Goal: Task Accomplishment & Management: Use online tool/utility

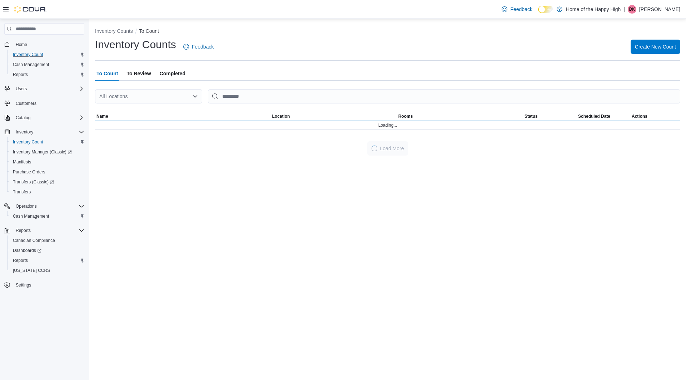
click at [50, 54] on div "Inventory Count" at bounding box center [47, 54] width 74 height 9
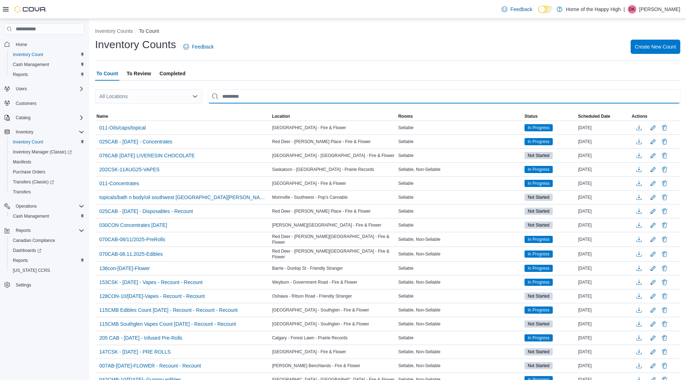
click at [304, 102] on input "This is a search bar. After typing your query, hit enter to filter the results …" at bounding box center [444, 96] width 472 height 14
type input "*****"
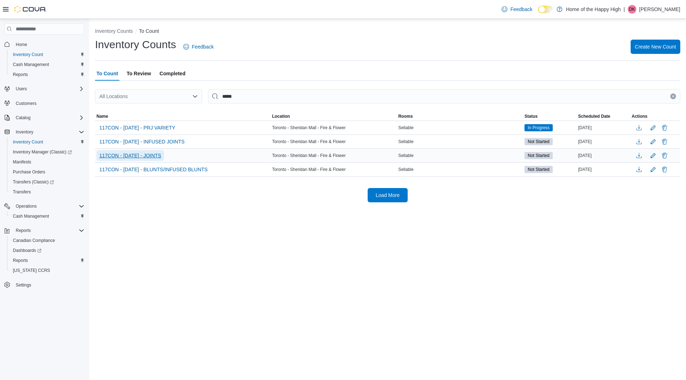
click at [161, 157] on span "117CON - [DATE] - JOINTS" at bounding box center [130, 155] width 62 height 7
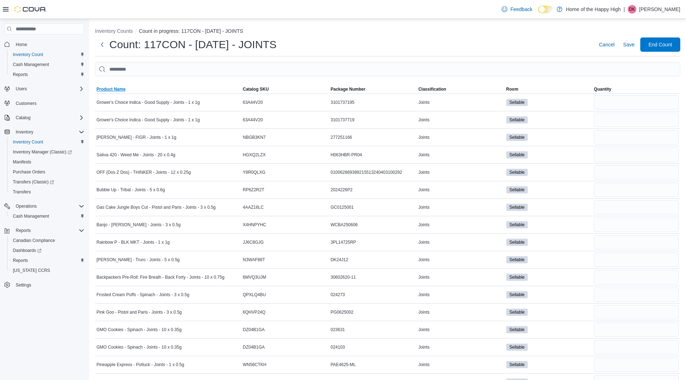
click at [113, 90] on span "Product Name" at bounding box center [110, 89] width 29 height 6
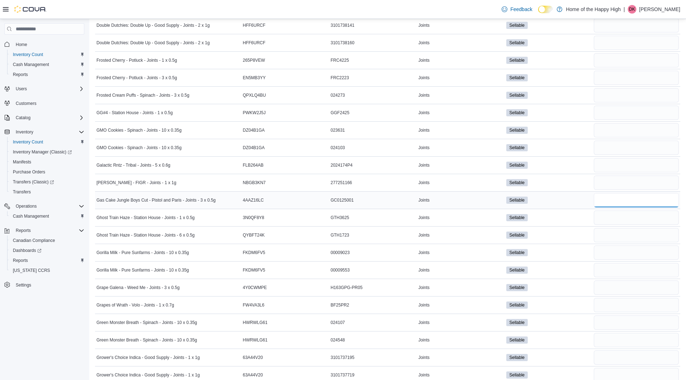
click at [612, 193] on input "number" at bounding box center [635, 200] width 85 height 14
type input "*"
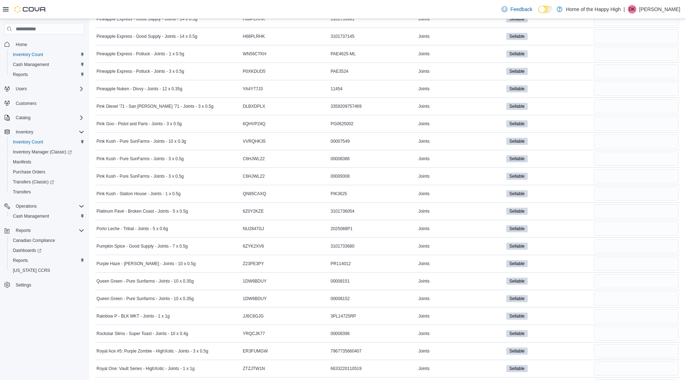
scroll to position [2492, 0]
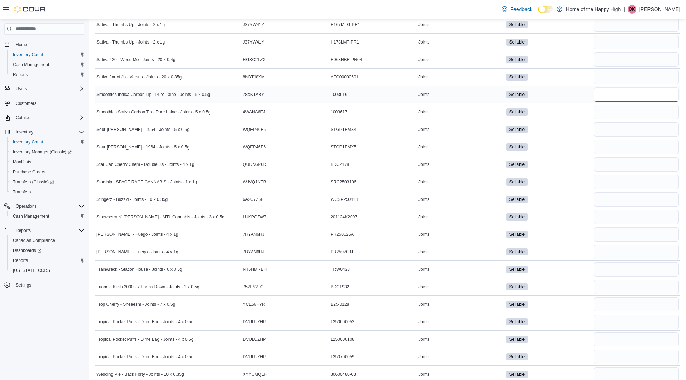
click at [612, 87] on input "number" at bounding box center [635, 94] width 85 height 14
type input "*"
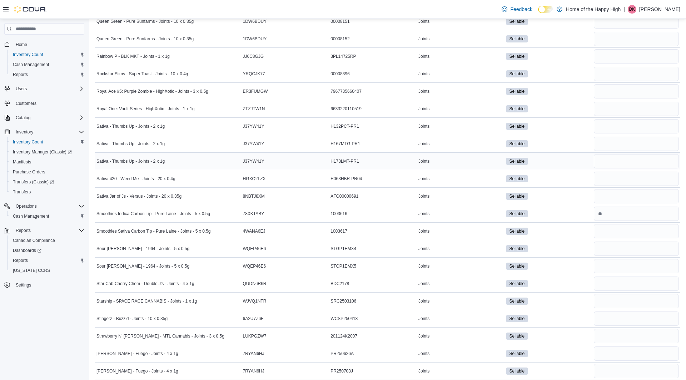
scroll to position [345, 0]
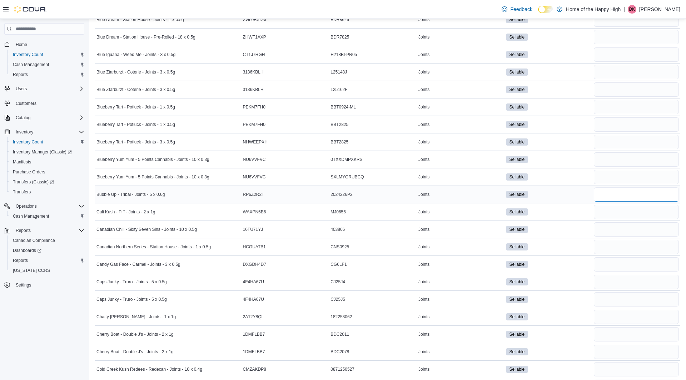
click at [601, 187] on input "number" at bounding box center [635, 194] width 85 height 14
type input "*"
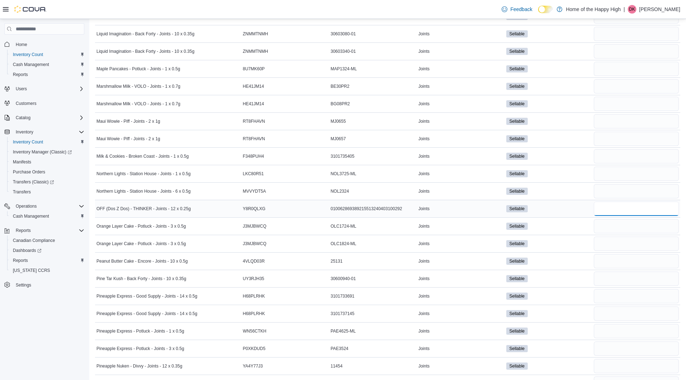
click at [602, 202] on input "number" at bounding box center [635, 209] width 85 height 14
type input "*"
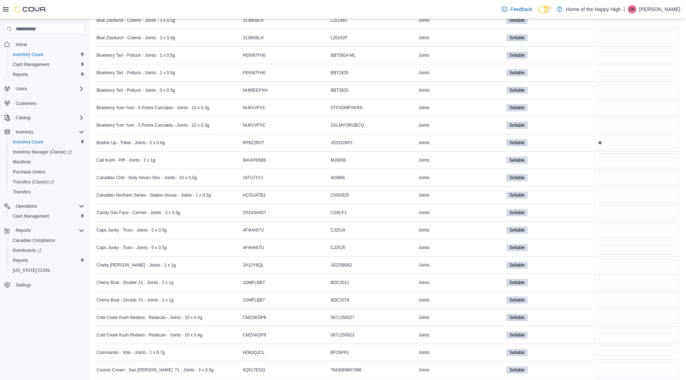
scroll to position [1801, 0]
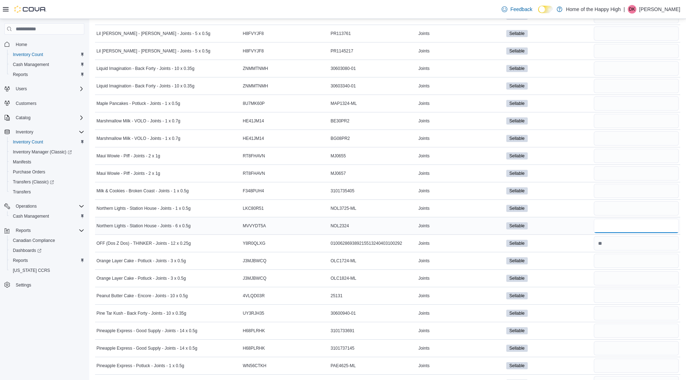
click at [610, 219] on input "number" at bounding box center [635, 226] width 85 height 14
type input "*"
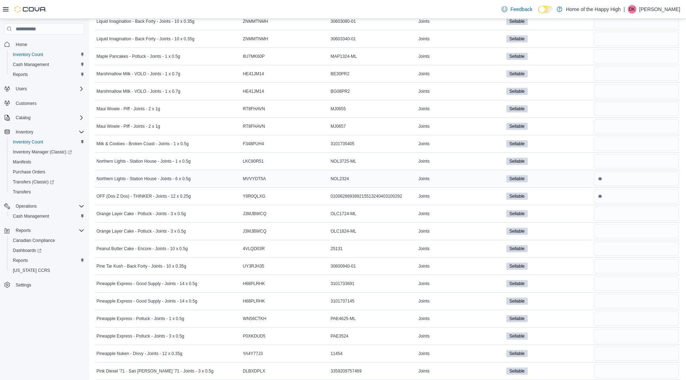
scroll to position [1856, 0]
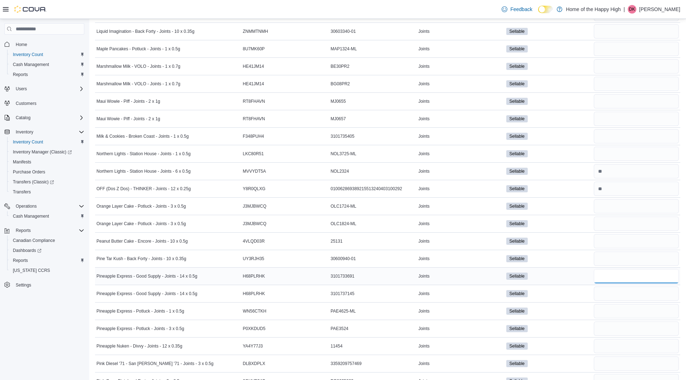
click at [612, 269] on input "number" at bounding box center [635, 276] width 85 height 14
type input "*"
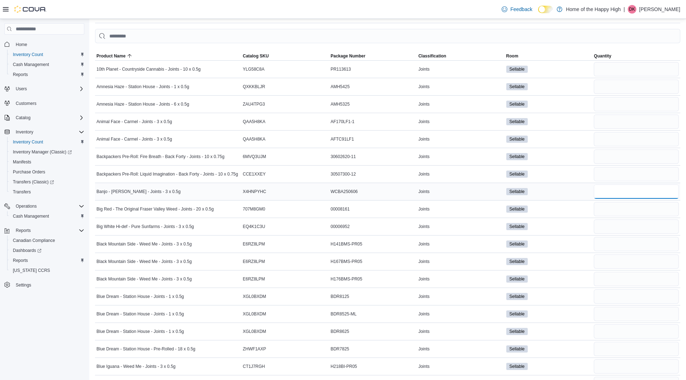
click at [628, 191] on input "number" at bounding box center [635, 192] width 85 height 14
type input "*"
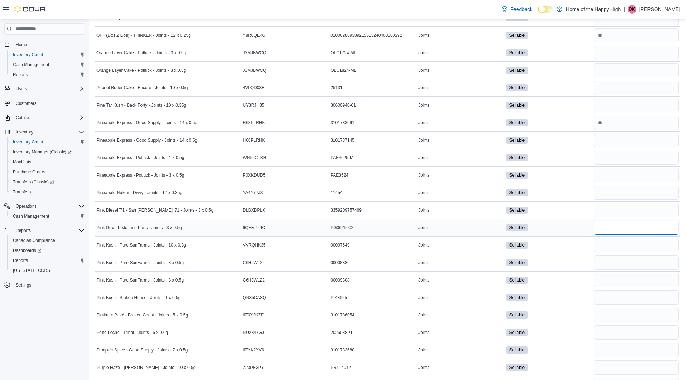
click at [614, 221] on input "number" at bounding box center [635, 228] width 85 height 14
type input "*"
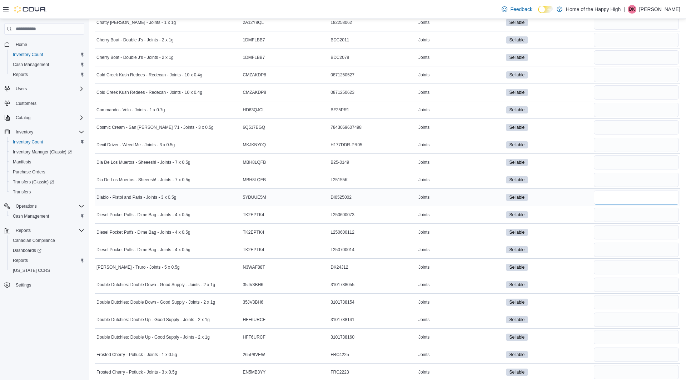
click at [614, 195] on input "number" at bounding box center [635, 197] width 85 height 14
type input "*"
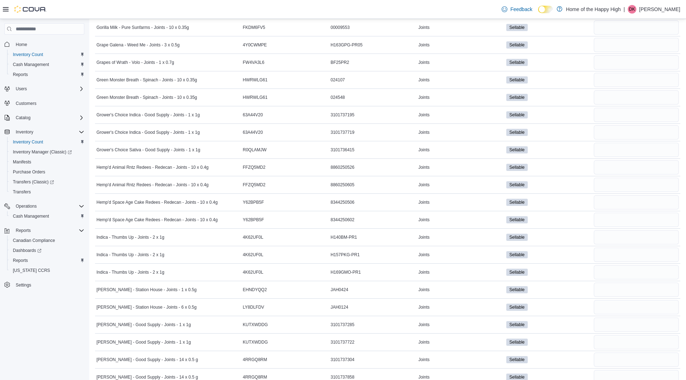
scroll to position [2460, 0]
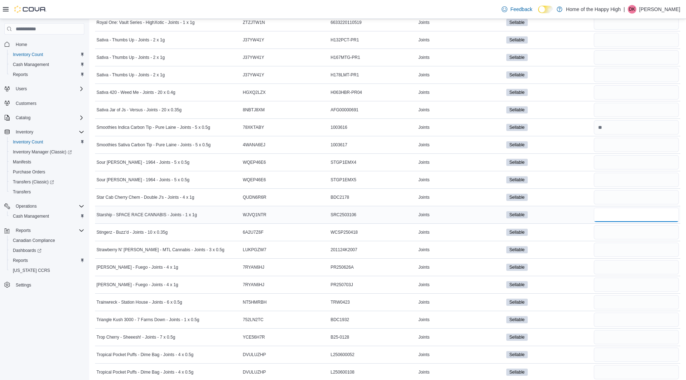
click at [608, 208] on input "number" at bounding box center [635, 215] width 85 height 14
type input "*"
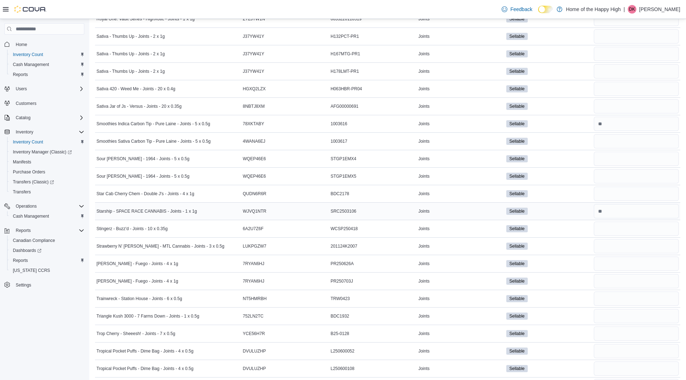
scroll to position [0, 0]
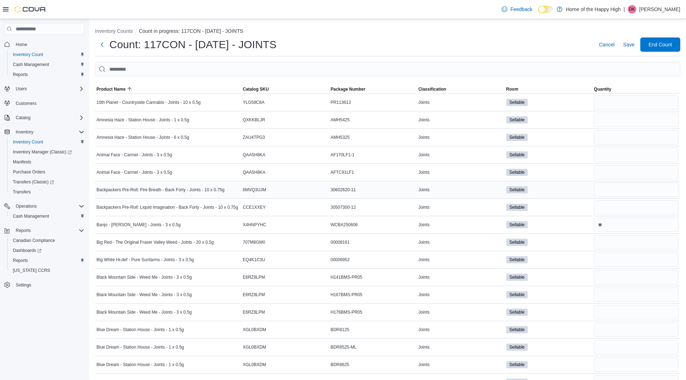
click at [607, 181] on div at bounding box center [636, 189] width 88 height 17
click at [607, 184] on input "number" at bounding box center [635, 190] width 85 height 14
type input "*"
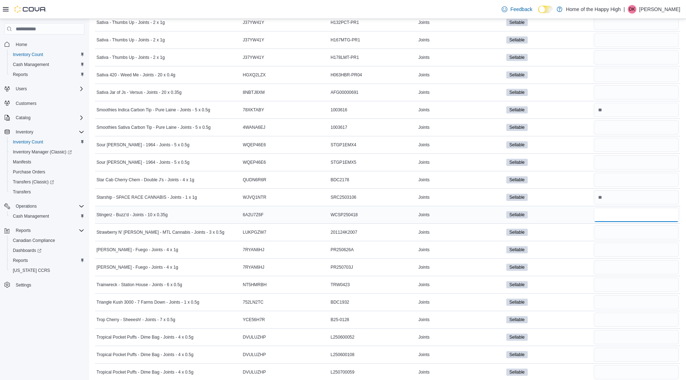
click at [611, 208] on input "number" at bounding box center [635, 215] width 85 height 14
type input "*"
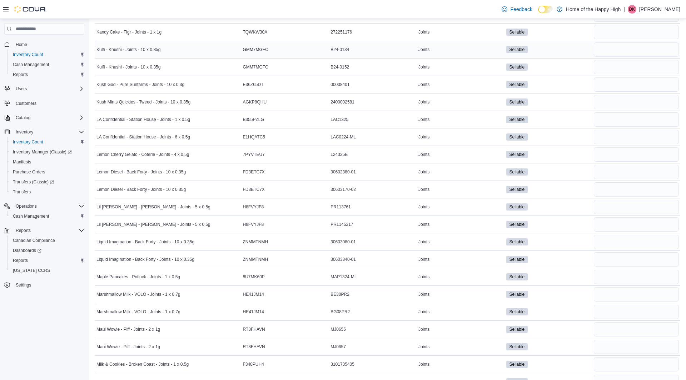
scroll to position [2165, 0]
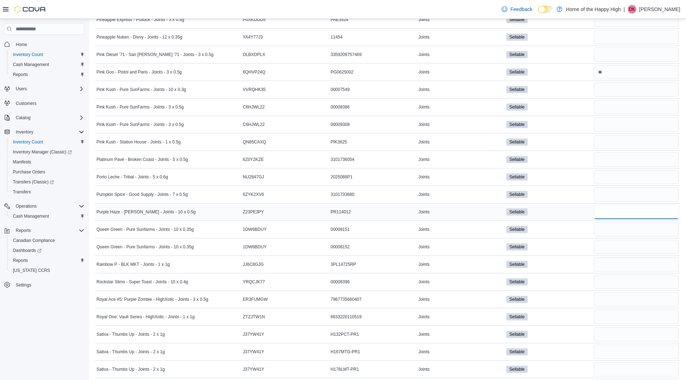
click at [625, 205] on input "number" at bounding box center [635, 212] width 85 height 14
type input "*"
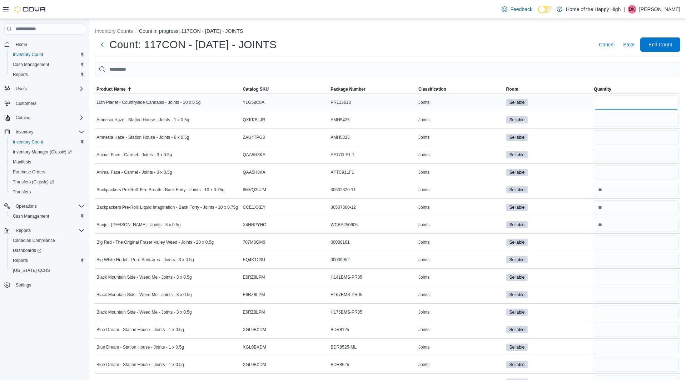
click at [641, 99] on input "number" at bounding box center [635, 102] width 85 height 14
type input "*"
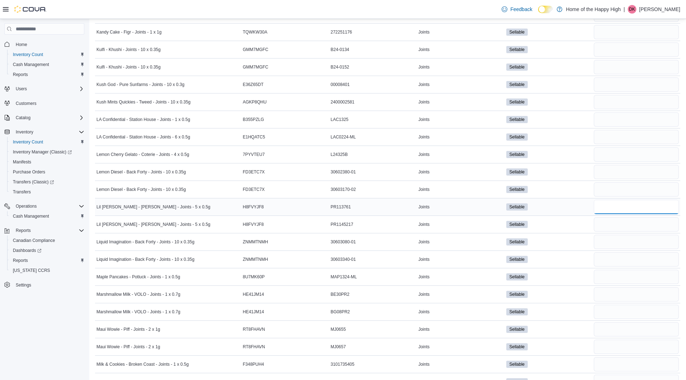
click at [647, 200] on input "number" at bounding box center [635, 207] width 85 height 14
type input "*"
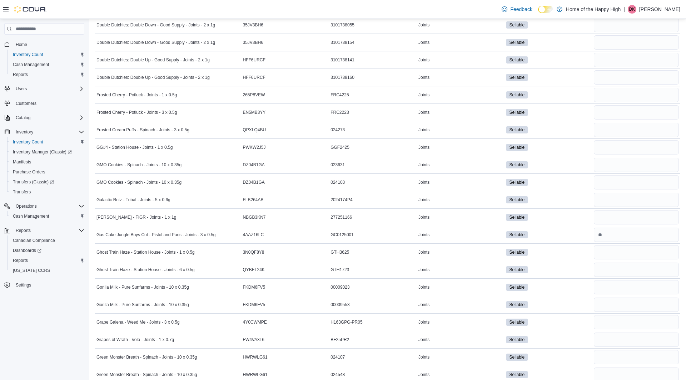
scroll to position [2130, 0]
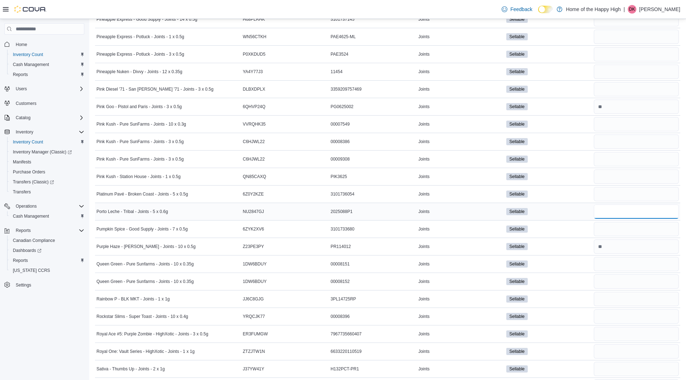
click at [642, 205] on input "number" at bounding box center [635, 212] width 85 height 14
type input "*"
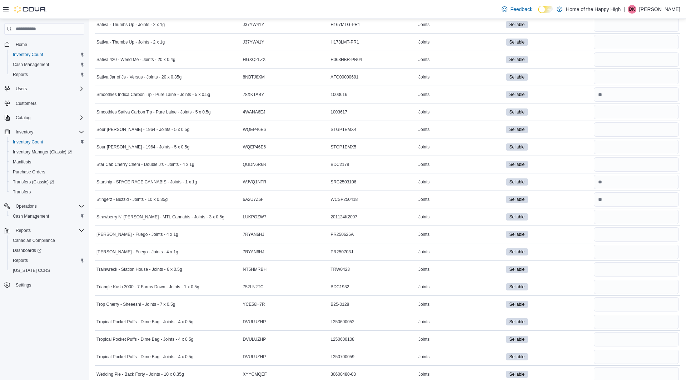
scroll to position [1507, 0]
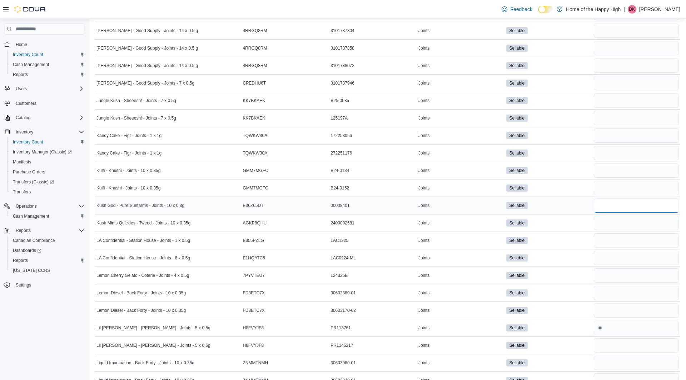
click at [641, 199] on input "number" at bounding box center [635, 206] width 85 height 14
type input "*"
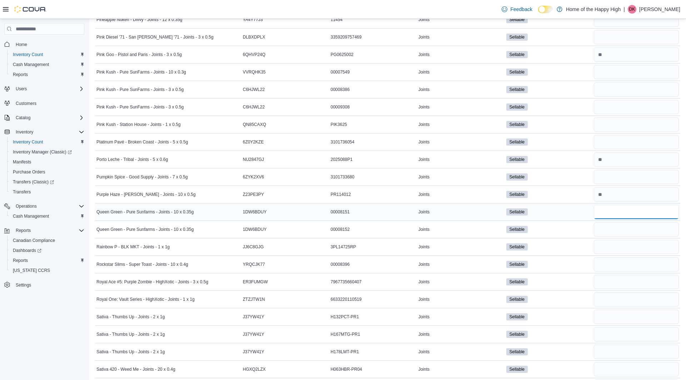
click at [629, 205] on input "number" at bounding box center [635, 212] width 85 height 14
type input "*"
click at [625, 65] on input "number" at bounding box center [635, 72] width 85 height 14
type input "*"
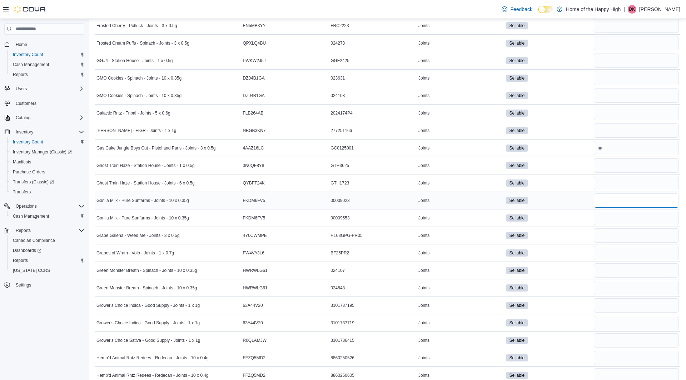
click at [612, 194] on input "number" at bounding box center [635, 201] width 85 height 14
type input "*"
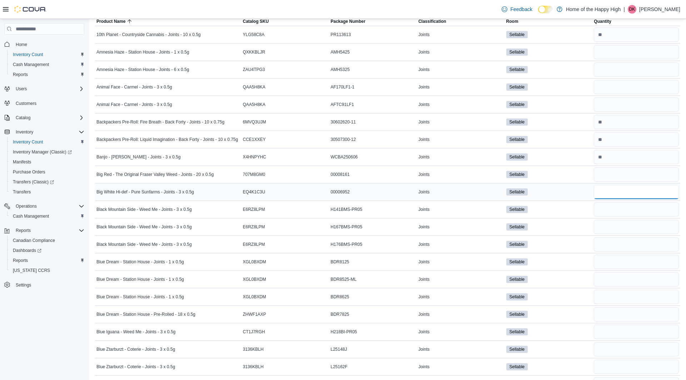
click at [611, 185] on input "number" at bounding box center [635, 192] width 85 height 14
type input "*"
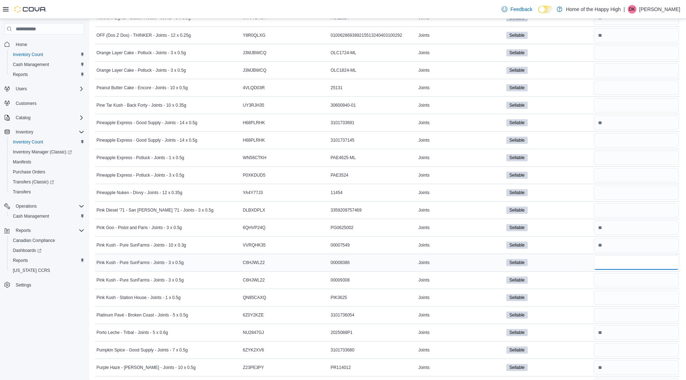
click at [624, 256] on input "number" at bounding box center [635, 263] width 85 height 14
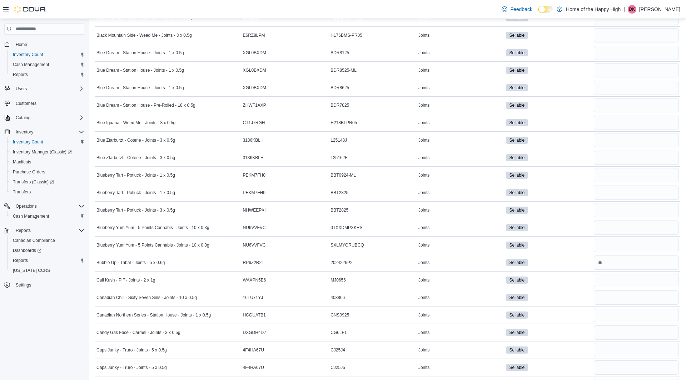
scroll to position [0, 0]
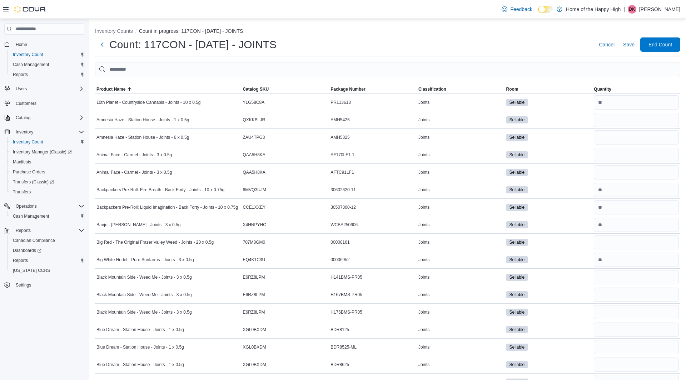
type input "*"
click at [632, 46] on span "Save" at bounding box center [628, 44] width 11 height 7
click at [129, 31] on button "Inventory Counts" at bounding box center [114, 31] width 38 height 6
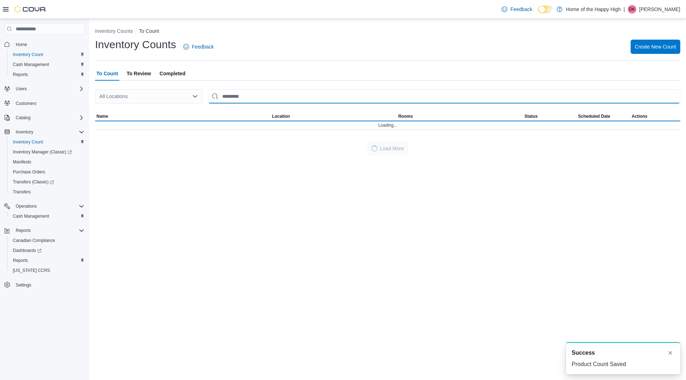
click at [284, 102] on input "This is a search bar. After typing your query, hit enter to filter the results …" at bounding box center [444, 96] width 472 height 14
type input "********"
click at [340, 100] on input "********" at bounding box center [444, 96] width 472 height 14
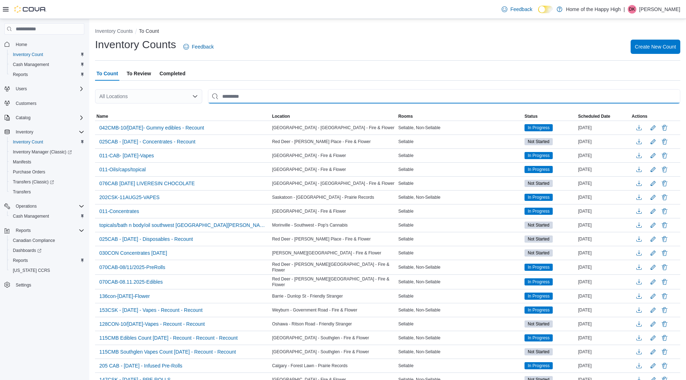
click at [296, 97] on input "This is a search bar. After typing your query, hit enter to filter the results …" at bounding box center [444, 96] width 472 height 14
type input "********"
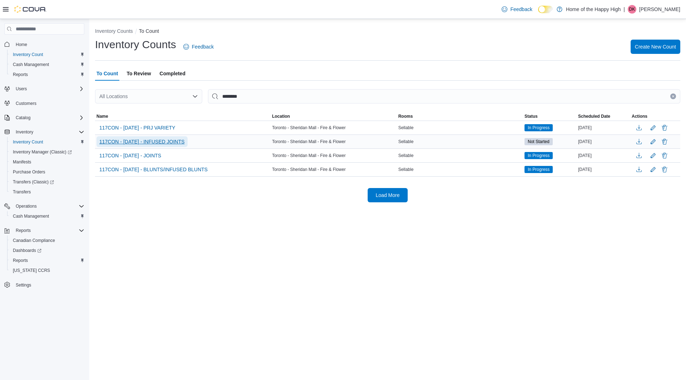
click at [160, 145] on span "117CON - [DATE] - INFUSED JOINTS" at bounding box center [141, 141] width 85 height 7
click at [163, 143] on span "117CON - [DATE] - INFUSED JOINTS" at bounding box center [141, 141] width 85 height 7
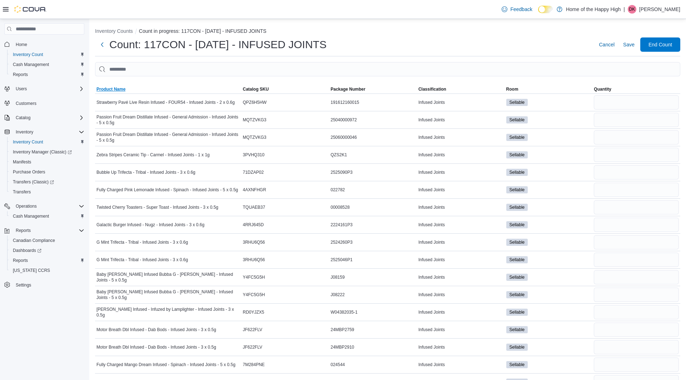
click at [116, 88] on span "Product Name" at bounding box center [110, 89] width 29 height 6
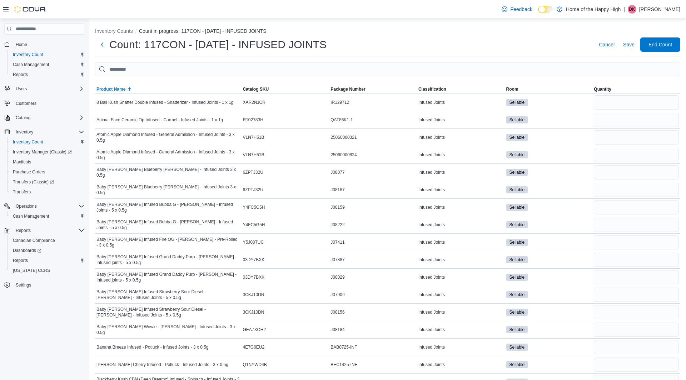
scroll to position [1435, 0]
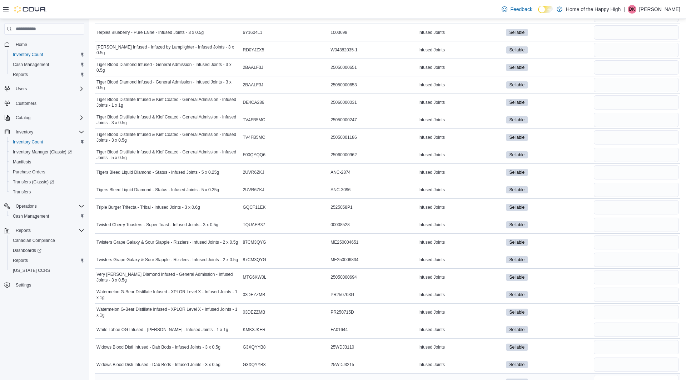
click at [628, 375] on input "number" at bounding box center [635, 382] width 85 height 14
type input "*"
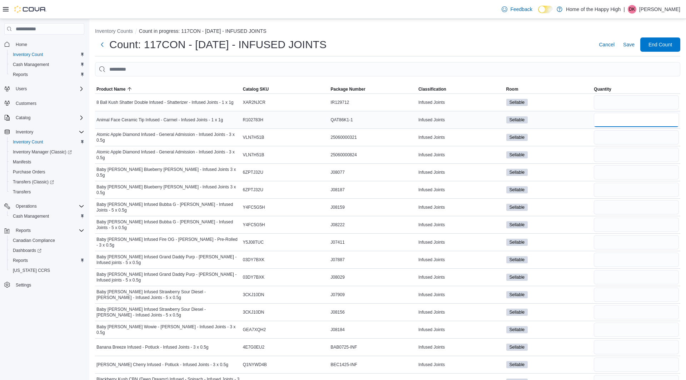
click at [624, 123] on input "number" at bounding box center [635, 120] width 85 height 14
type input "*"
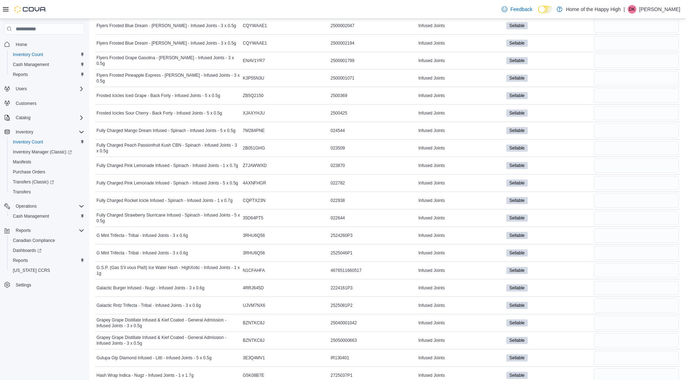
scroll to position [1177, 0]
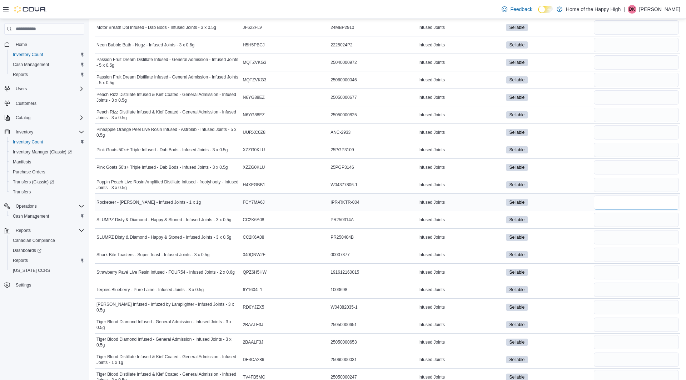
click at [626, 195] on input "number" at bounding box center [635, 202] width 85 height 14
type input "*"
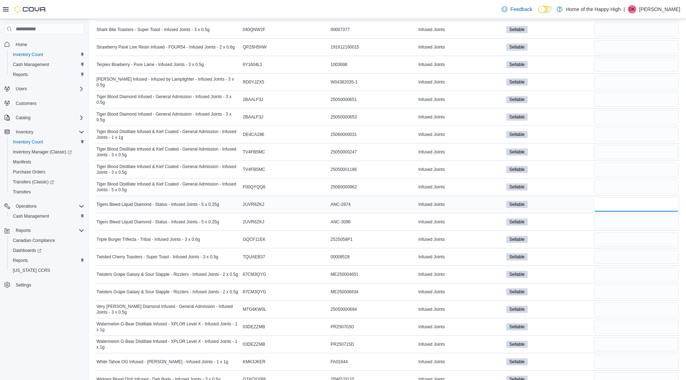
click at [633, 197] on input "number" at bounding box center [635, 204] width 85 height 14
type input "*"
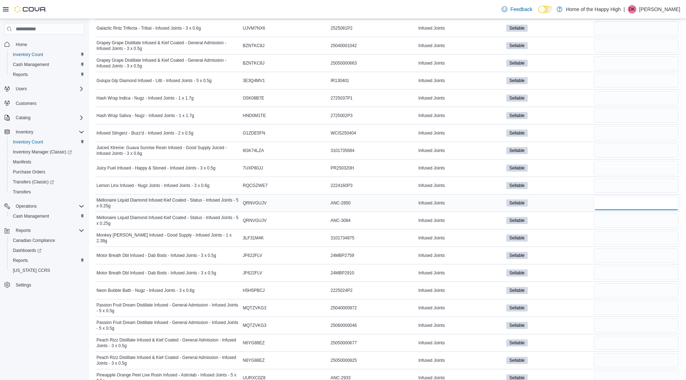
click at [633, 196] on input "number" at bounding box center [635, 203] width 85 height 14
type input "*"
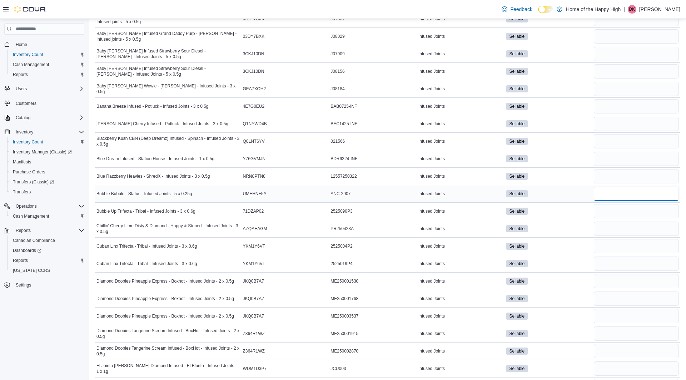
click at [628, 192] on input "number" at bounding box center [635, 194] width 85 height 14
type input "*"
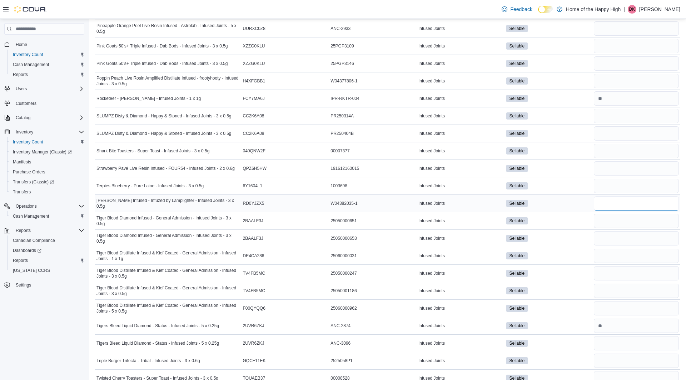
click at [631, 196] on input "number" at bounding box center [635, 203] width 85 height 14
type input "*"
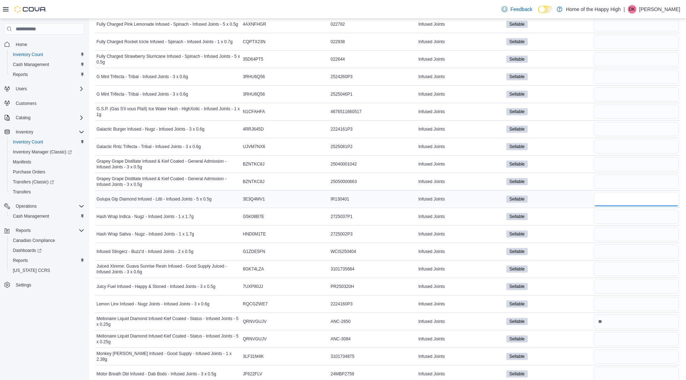
click at [649, 194] on input "number" at bounding box center [635, 199] width 85 height 14
type input "*"
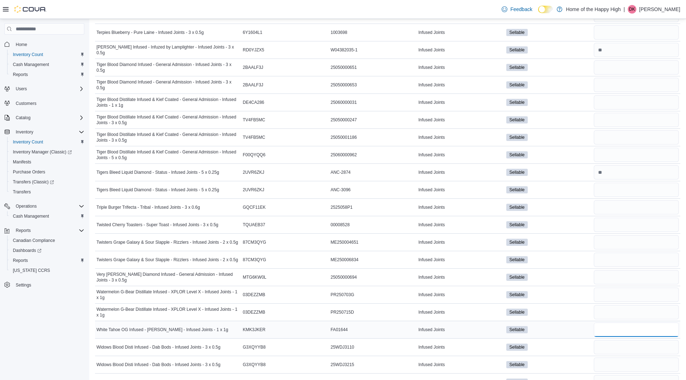
click at [642, 323] on input "number" at bounding box center [635, 330] width 85 height 14
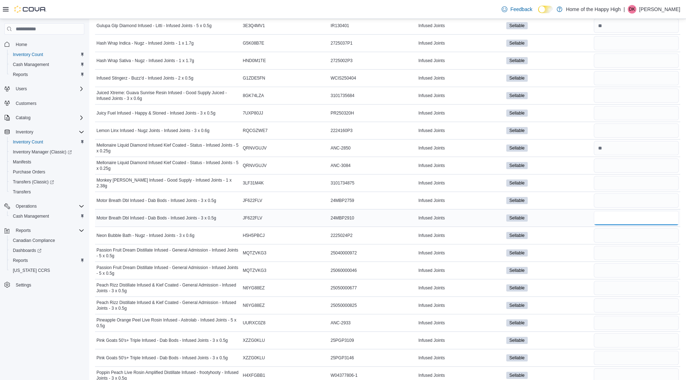
click at [640, 214] on input "number" at bounding box center [635, 218] width 85 height 14
type input "*"
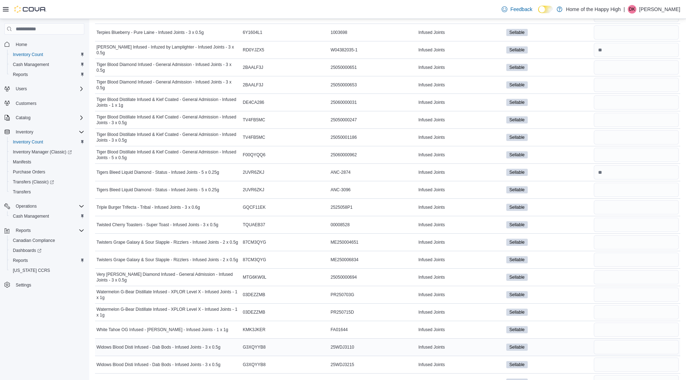
click at [669, 322] on div at bounding box center [636, 329] width 88 height 17
click at [668, 340] on input "number" at bounding box center [635, 347] width 85 height 14
type input "*"
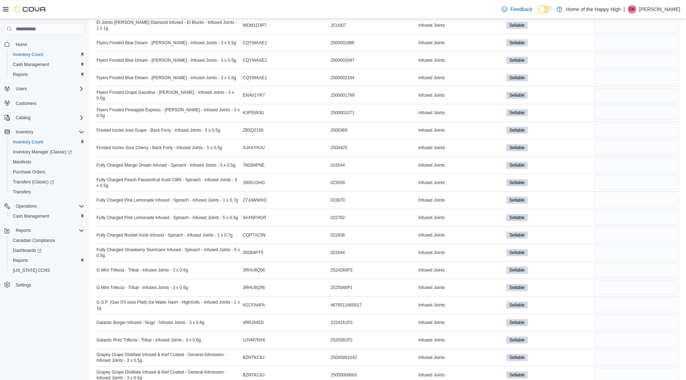
scroll to position [1125, 0]
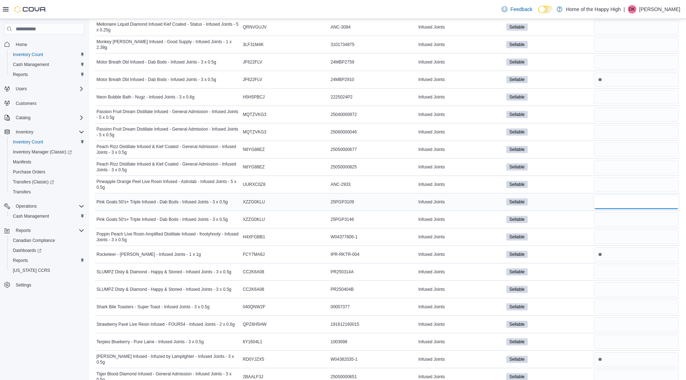
click at [646, 195] on input "number" at bounding box center [635, 202] width 85 height 14
type input "*"
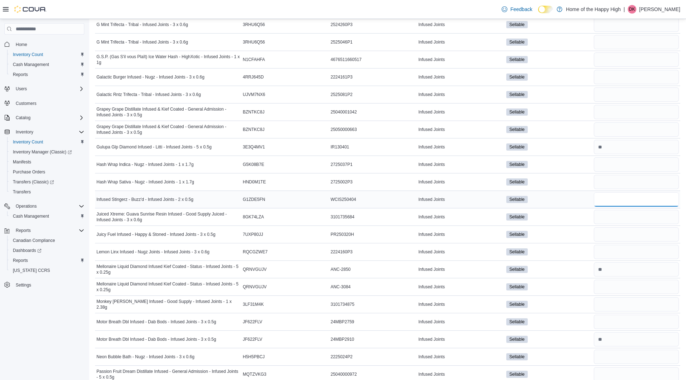
click at [640, 192] on input "number" at bounding box center [635, 199] width 85 height 14
type input "*"
click at [630, 350] on input "number" at bounding box center [635, 357] width 85 height 14
type input "*"
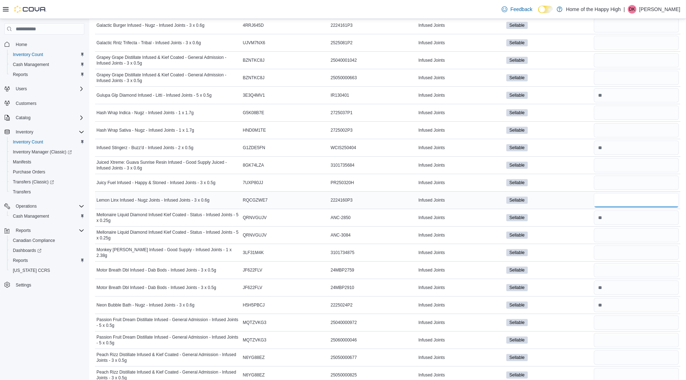
click at [619, 194] on input "number" at bounding box center [635, 200] width 85 height 14
type input "*"
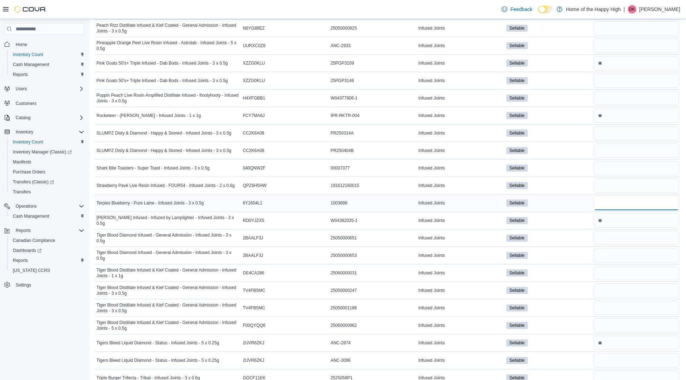
click at [617, 196] on input "number" at bounding box center [635, 203] width 85 height 14
type input "*"
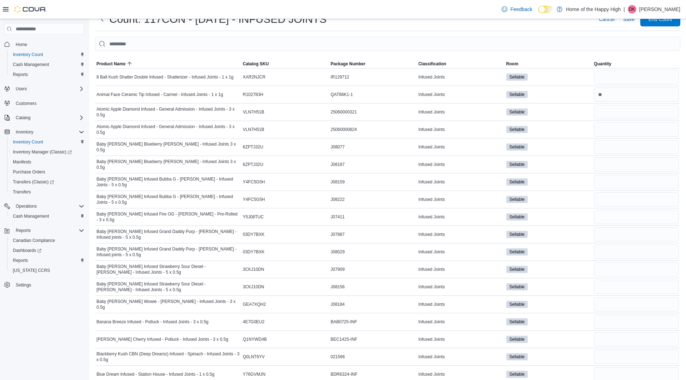
scroll to position [0, 0]
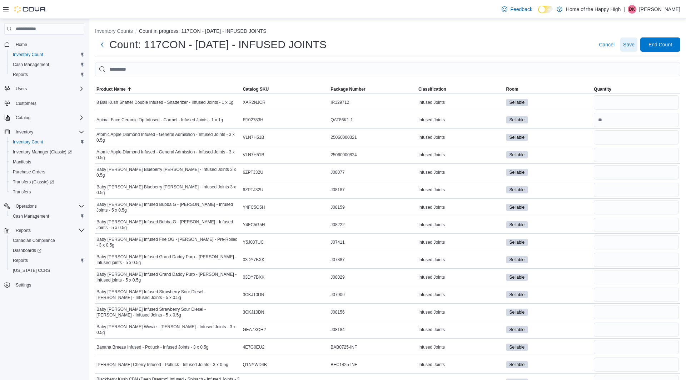
click at [627, 44] on span "Save" at bounding box center [628, 44] width 11 height 7
click at [629, 47] on span "Save" at bounding box center [628, 44] width 11 height 7
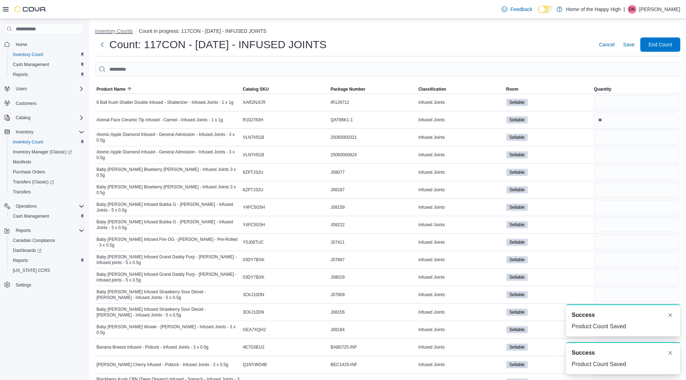
click at [128, 32] on button "Inventory Counts" at bounding box center [114, 31] width 38 height 6
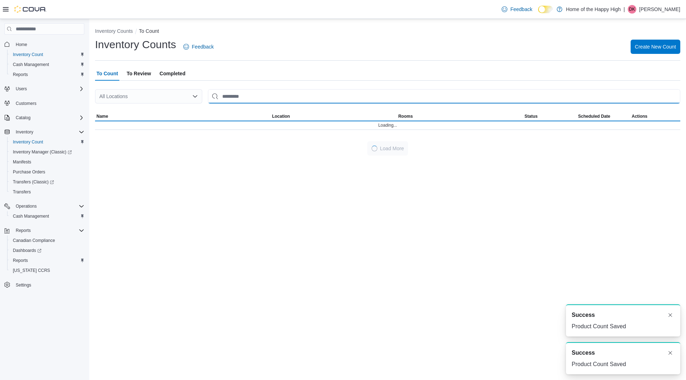
click at [241, 96] on input "This is a search bar. After typing your query, hit enter to filter the results …" at bounding box center [444, 96] width 472 height 14
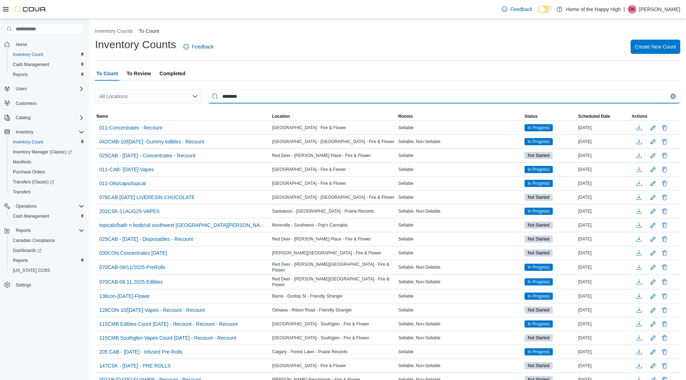
type input "********"
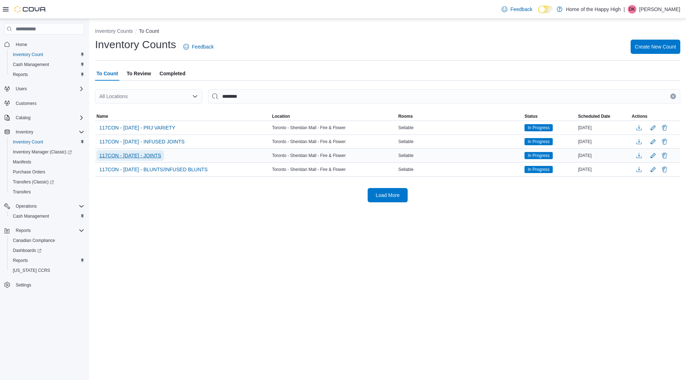
click at [151, 153] on span "117CON - [DATE] - JOINTS" at bounding box center [130, 155] width 62 height 7
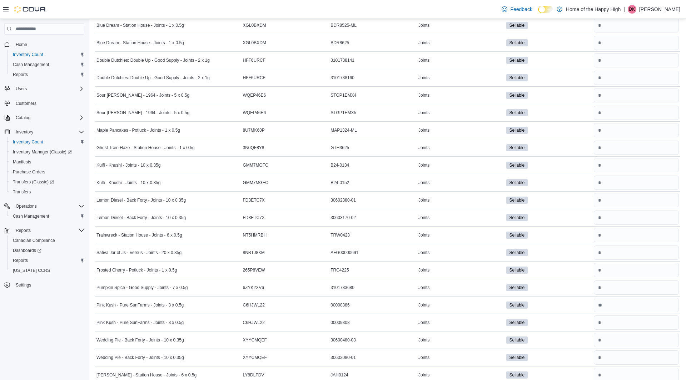
scroll to position [2391, 0]
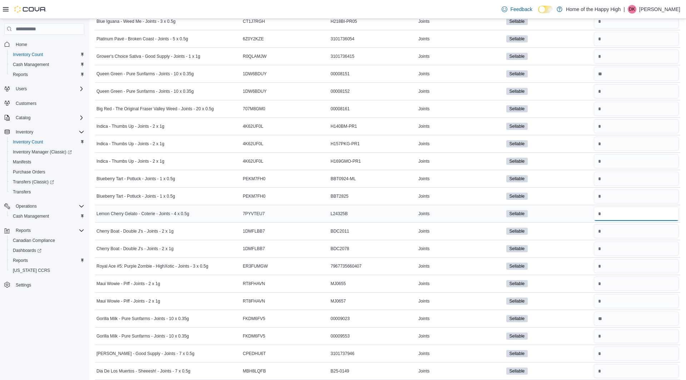
click at [622, 207] on input "number" at bounding box center [635, 214] width 85 height 14
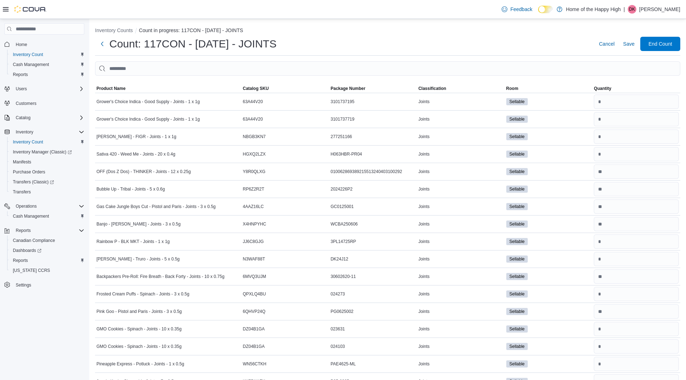
scroll to position [0, 0]
type input "*"
click at [627, 47] on span "Save" at bounding box center [628, 44] width 11 height 7
click at [125, 32] on button "Inventory Counts" at bounding box center [114, 31] width 38 height 6
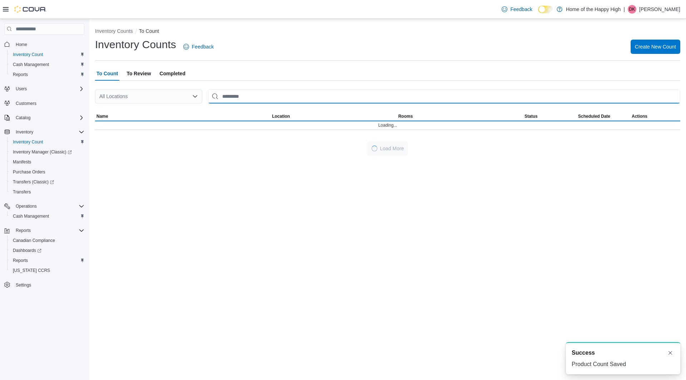
click at [248, 92] on input "This is a search bar. After typing your query, hit enter to filter the results …" at bounding box center [444, 96] width 472 height 14
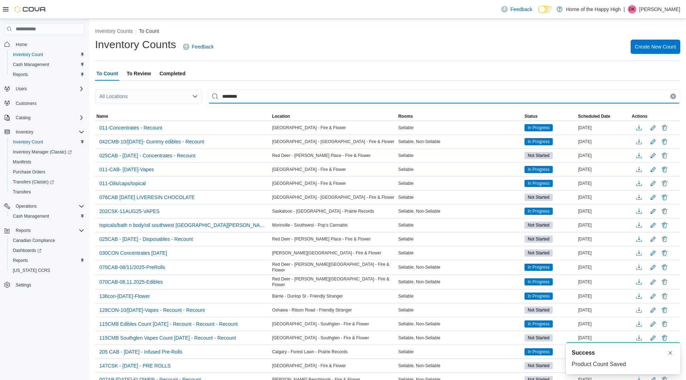
type input "********"
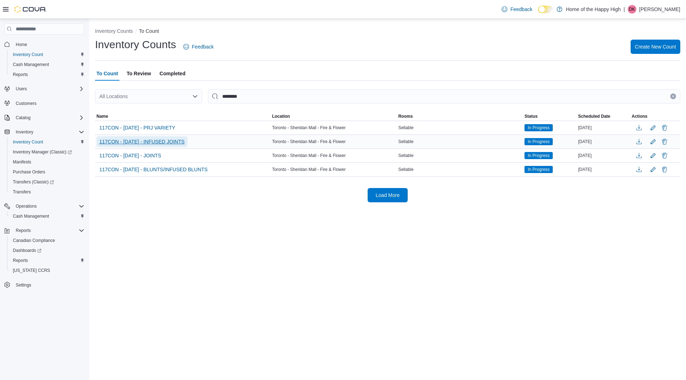
click at [162, 142] on span "117CON - [DATE] - INFUSED JOINTS" at bounding box center [141, 141] width 85 height 7
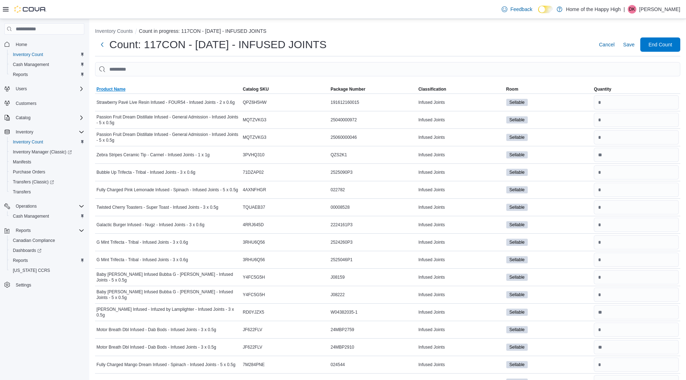
click at [115, 88] on span "Product Name" at bounding box center [110, 89] width 29 height 6
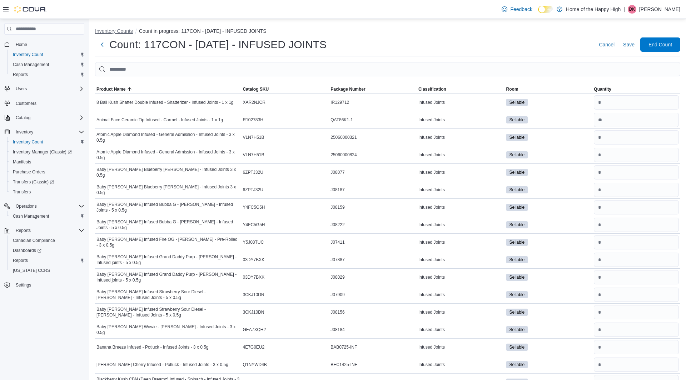
click at [123, 30] on button "Inventory Counts" at bounding box center [114, 31] width 38 height 6
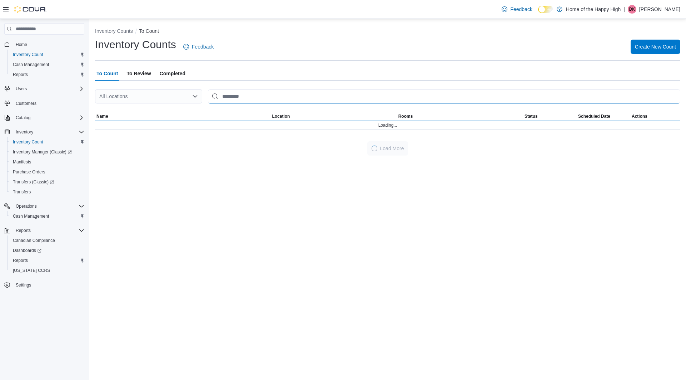
click at [244, 95] on input "This is a search bar. After typing your query, hit enter to filter the results …" at bounding box center [444, 96] width 472 height 14
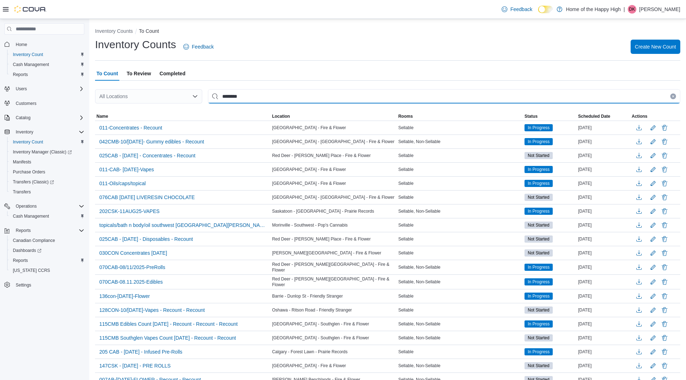
type input "********"
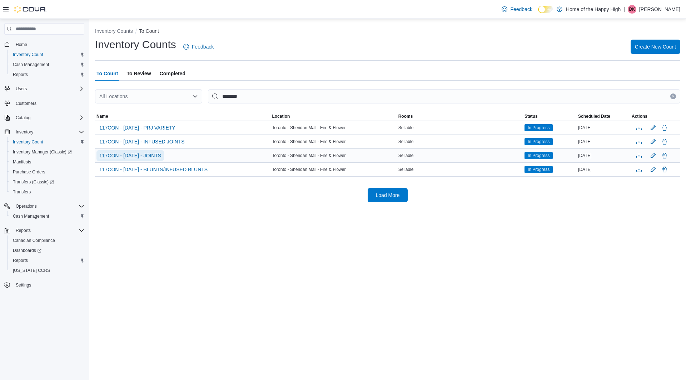
click at [133, 154] on span "117CON - [DATE] - JOINTS" at bounding box center [130, 155] width 62 height 7
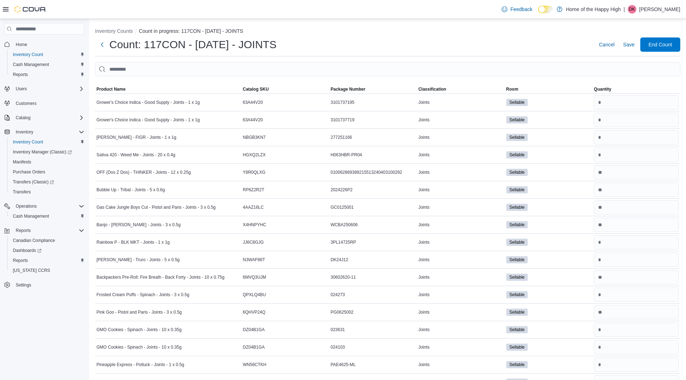
scroll to position [1923, 0]
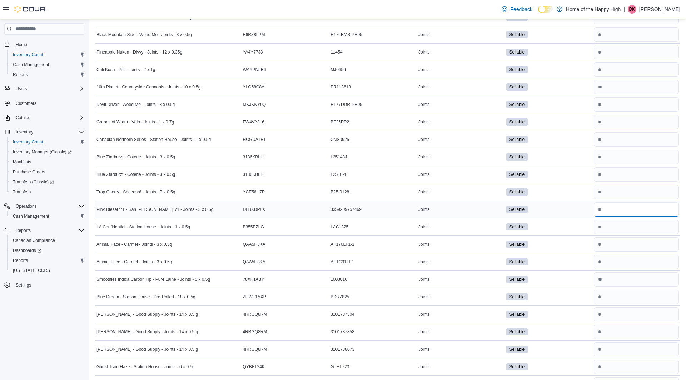
click at [642, 202] on input "number" at bounding box center [635, 209] width 85 height 14
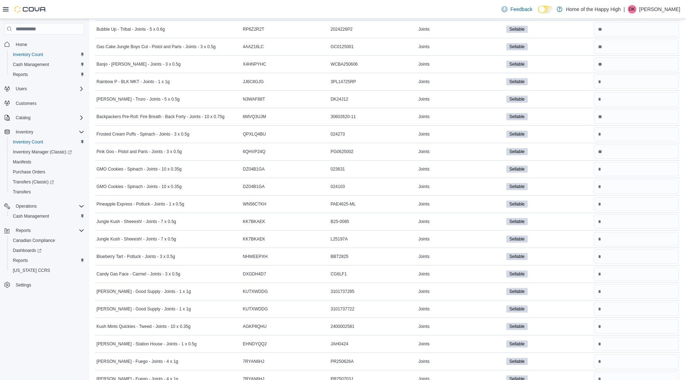
scroll to position [0, 0]
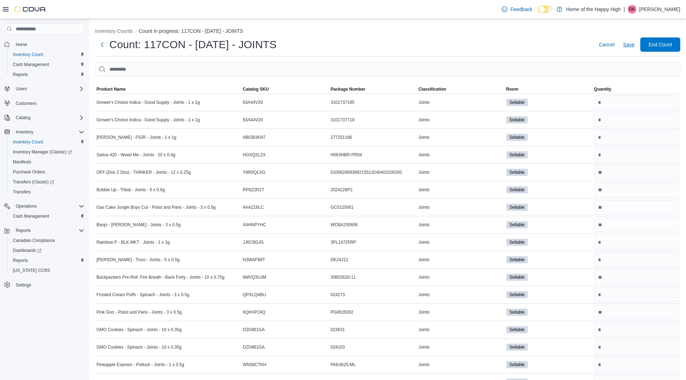
type input "*"
click at [629, 49] on span "Save" at bounding box center [628, 44] width 11 height 14
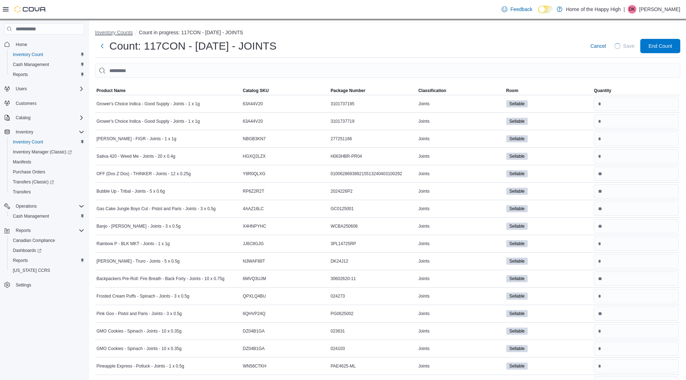
click at [116, 31] on button "Inventory Counts" at bounding box center [114, 33] width 38 height 6
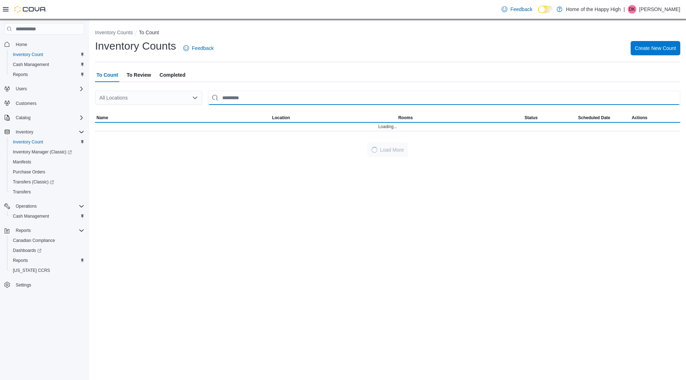
click at [277, 99] on input "This is a search bar. After typing your query, hit enter to filter the results …" at bounding box center [444, 98] width 472 height 14
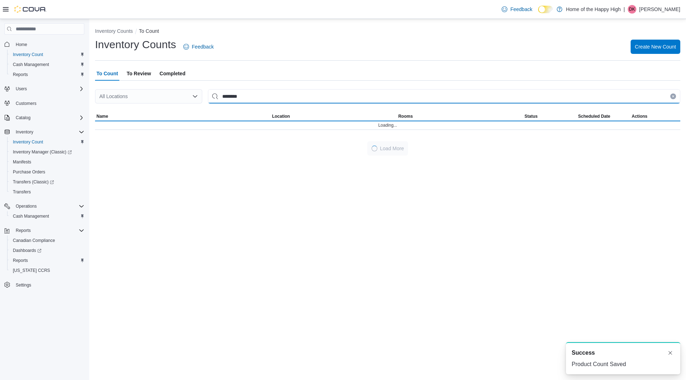
type input "********"
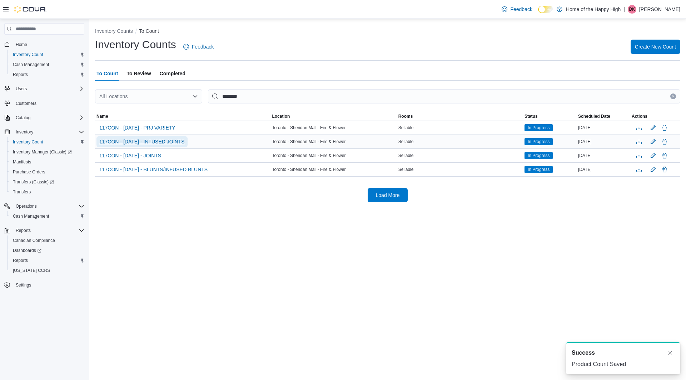
click at [158, 143] on span "117CON - [DATE] - INFUSED JOINTS" at bounding box center [141, 141] width 85 height 7
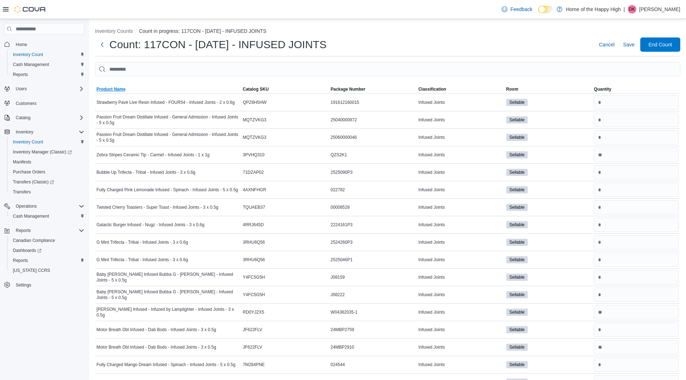
click at [114, 87] on span "Product Name" at bounding box center [110, 89] width 29 height 6
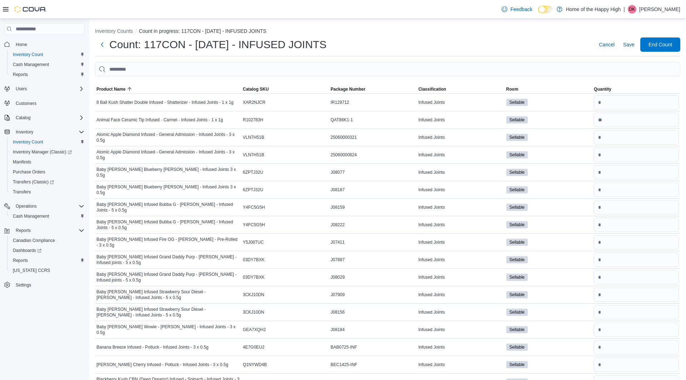
scroll to position [1244, 0]
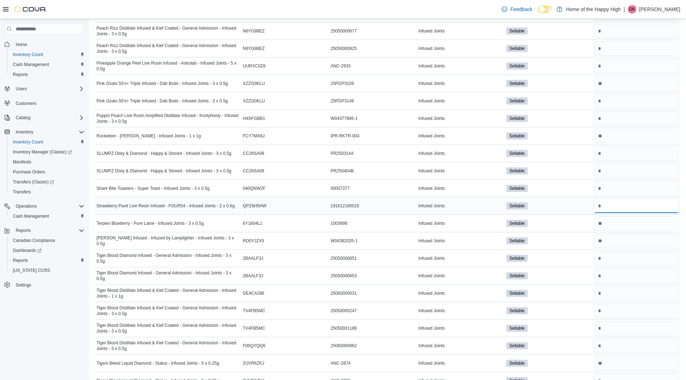
click at [616, 199] on input "number" at bounding box center [635, 206] width 85 height 14
type input "*"
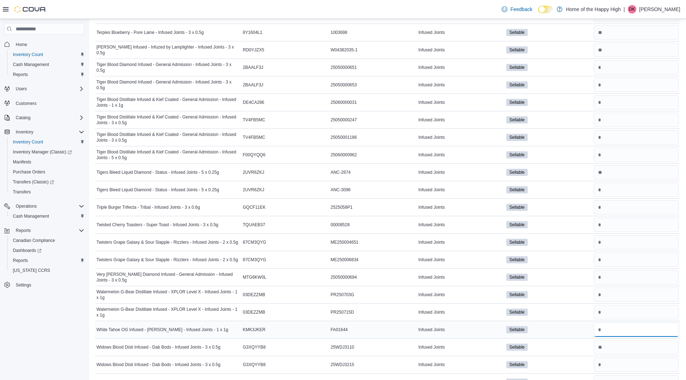
click at [634, 323] on input "number" at bounding box center [635, 330] width 85 height 14
type input "*"
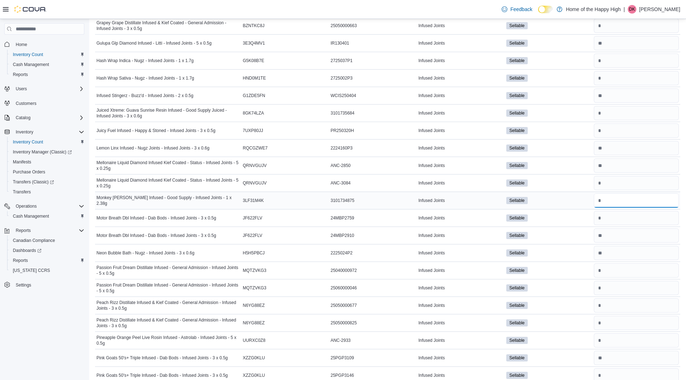
click at [622, 194] on input "number" at bounding box center [635, 201] width 85 height 14
type input "*"
click at [635, 107] on input "number" at bounding box center [635, 113] width 85 height 14
type input "*"
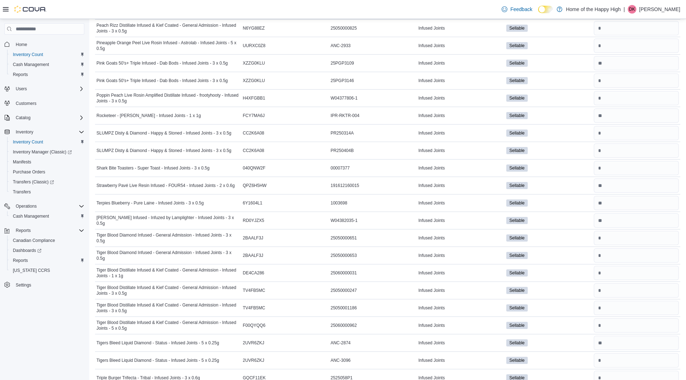
scroll to position [206, 0]
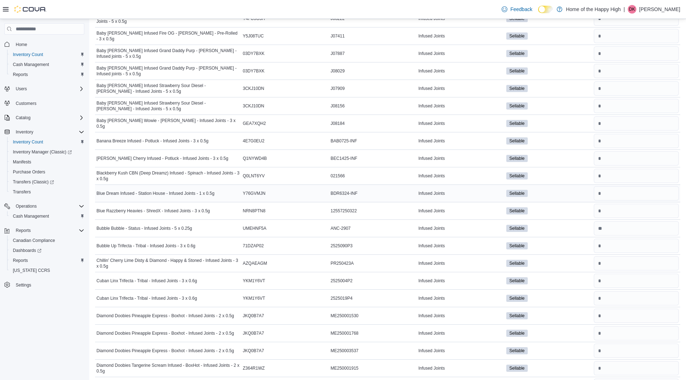
click at [626, 185] on div at bounding box center [636, 193] width 88 height 17
click at [625, 188] on input "number" at bounding box center [635, 193] width 85 height 14
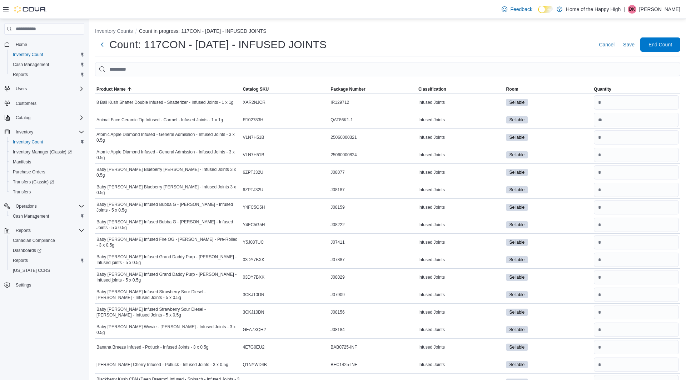
type input "*"
click at [632, 45] on span "Save" at bounding box center [628, 44] width 11 height 7
click at [122, 33] on button "Inventory Counts" at bounding box center [114, 31] width 38 height 6
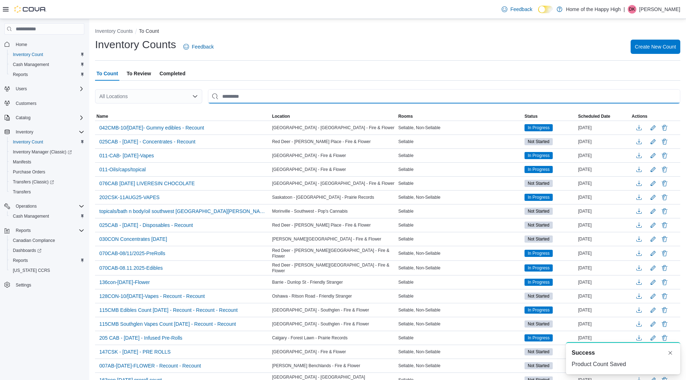
click at [299, 102] on input "This is a search bar. After typing your query, hit enter to filter the results …" at bounding box center [444, 96] width 472 height 14
type input "********"
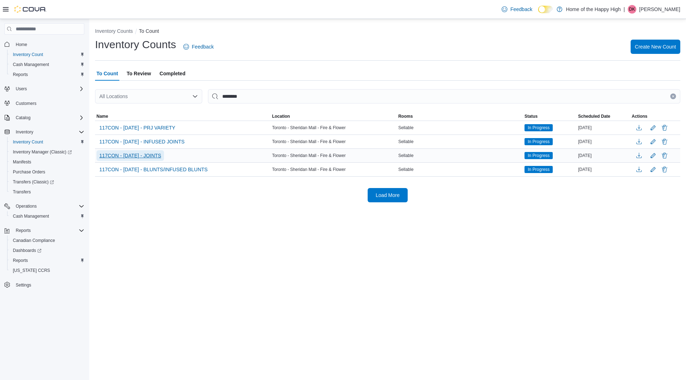
click at [159, 156] on span "117CON - [DATE] - JOINTS" at bounding box center [130, 155] width 62 height 7
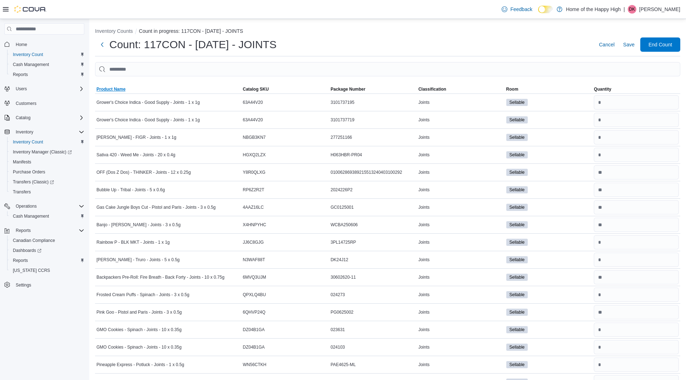
click at [121, 93] on span "Product Name" at bounding box center [168, 89] width 146 height 9
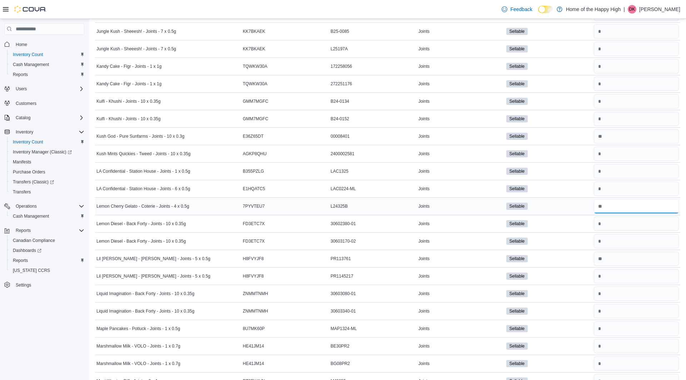
click at [624, 199] on input "number" at bounding box center [635, 206] width 85 height 14
type input "*"
click at [645, 112] on input "number" at bounding box center [635, 119] width 85 height 14
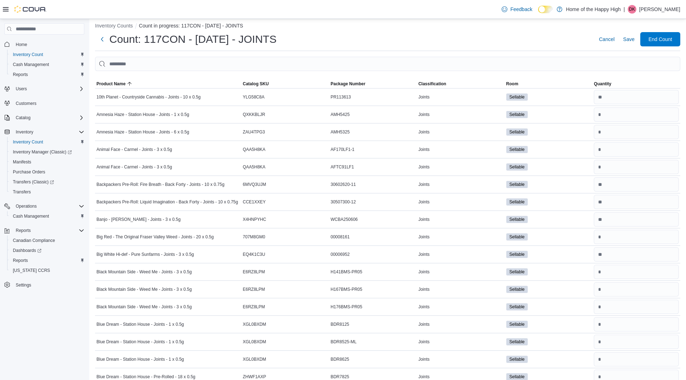
scroll to position [0, 0]
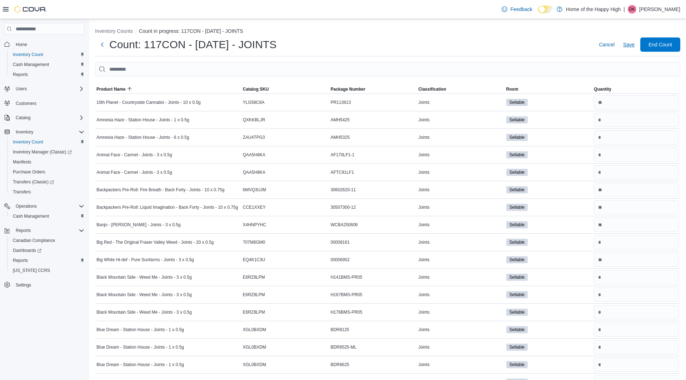
type input "*"
click at [628, 48] on span "Save" at bounding box center [628, 44] width 11 height 14
click at [111, 34] on button "Inventory Counts" at bounding box center [114, 31] width 38 height 6
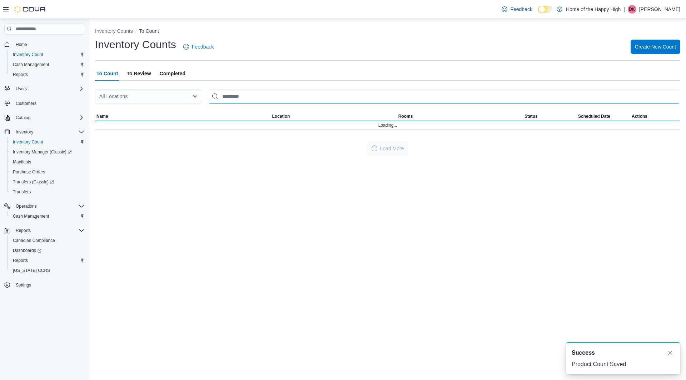
click at [312, 95] on input "This is a search bar. After typing your query, hit enter to filter the results …" at bounding box center [444, 96] width 472 height 14
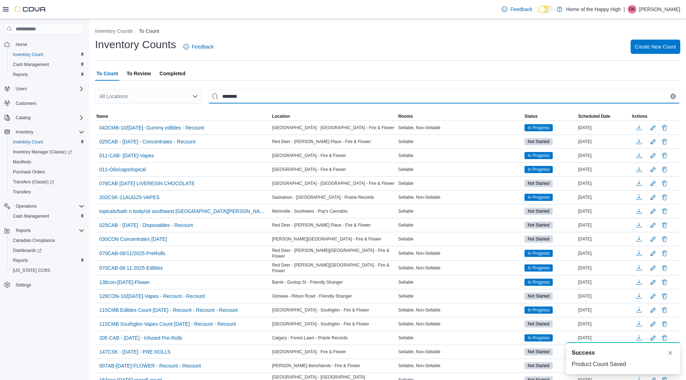
type input "********"
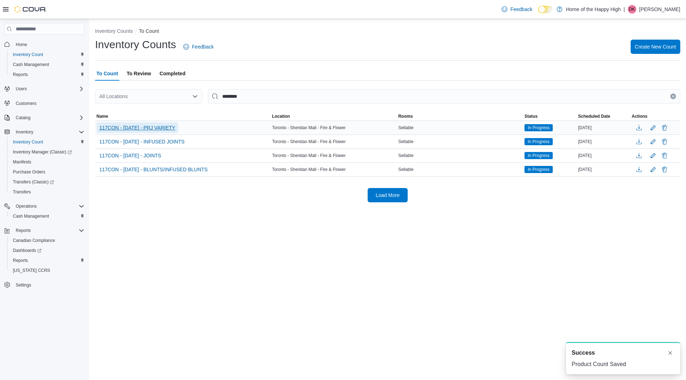
click at [170, 128] on span "117CON - [DATE] - PRJ VARIETY" at bounding box center [137, 127] width 76 height 7
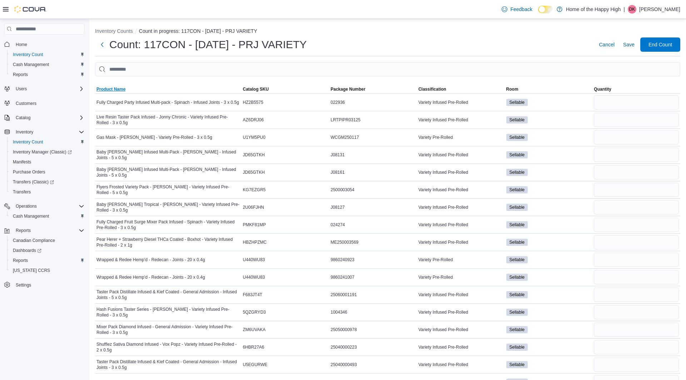
click at [147, 90] on span "Product Name" at bounding box center [168, 89] width 146 height 9
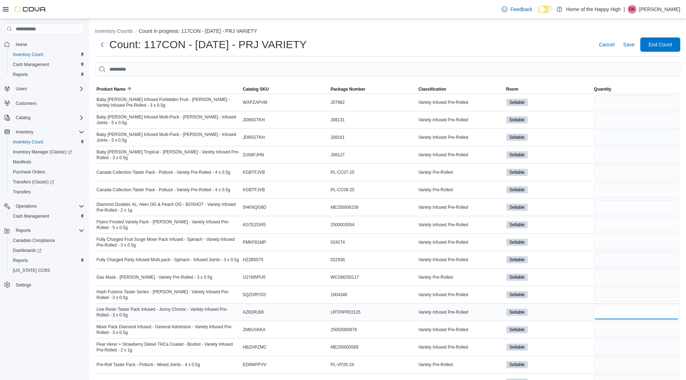
click at [615, 305] on input "number" at bounding box center [635, 312] width 85 height 14
type input "*"
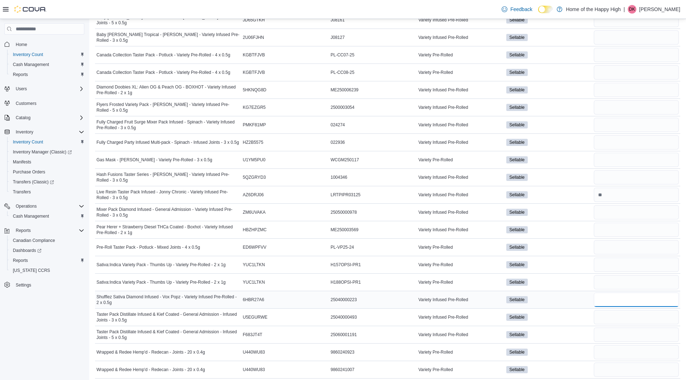
click at [641, 300] on input "number" at bounding box center [635, 300] width 85 height 14
type input "*"
click at [660, 183] on div at bounding box center [636, 177] width 88 height 17
click at [658, 182] on input "number" at bounding box center [635, 177] width 85 height 14
type input "*"
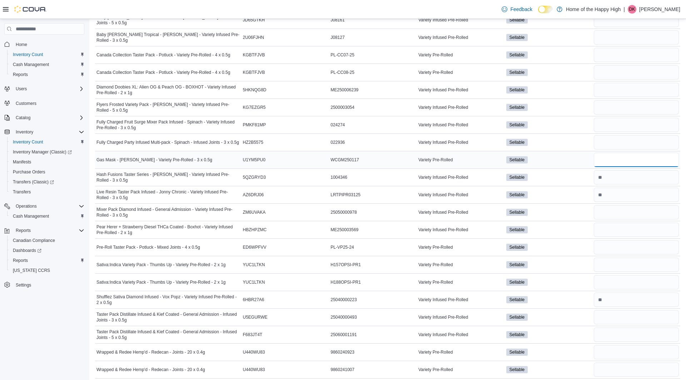
click at [661, 158] on input "number" at bounding box center [635, 160] width 85 height 14
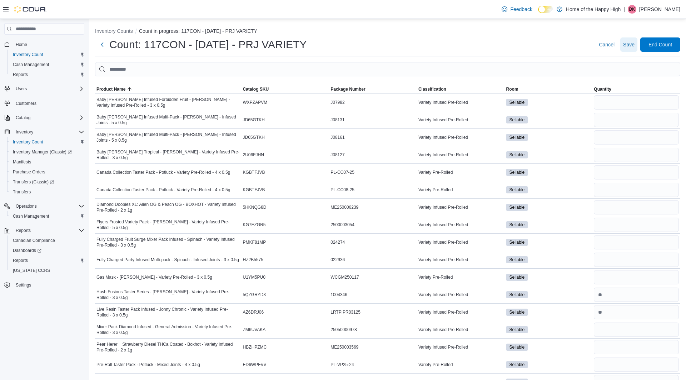
click at [629, 41] on span "Save" at bounding box center [628, 44] width 11 height 7
click at [119, 33] on button "Inventory Counts" at bounding box center [114, 31] width 38 height 6
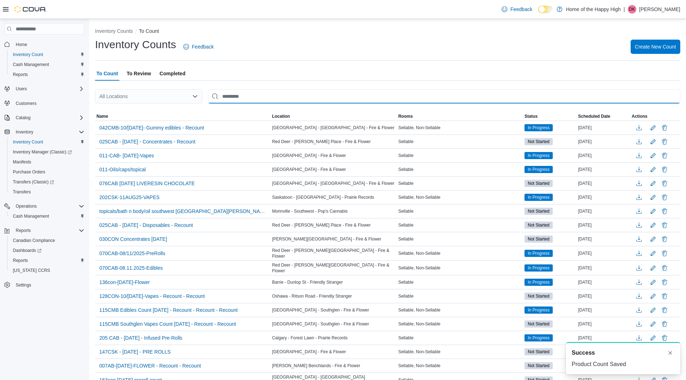
click at [284, 94] on input "This is a search bar. After typing your query, hit enter to filter the results …" at bounding box center [444, 96] width 472 height 14
type input "********"
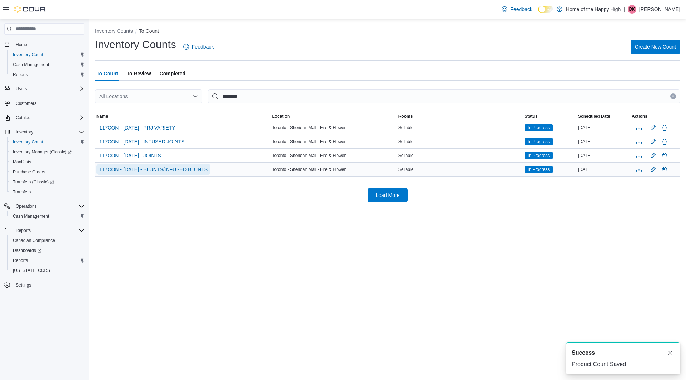
click at [167, 166] on span "117CON - [DATE] - BLUNTS/INFUSED BLUNTS" at bounding box center [153, 169] width 108 height 7
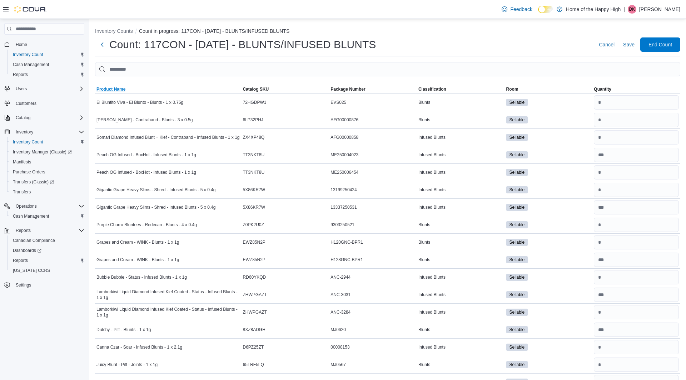
click at [120, 92] on span "Product Name" at bounding box center [110, 89] width 29 height 6
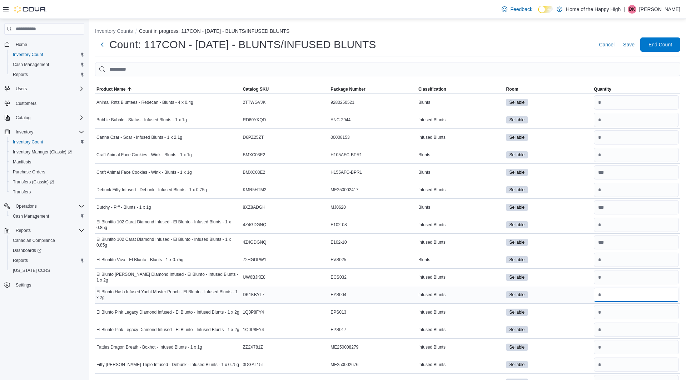
click at [622, 294] on input "number" at bounding box center [635, 295] width 85 height 14
type input "*"
click at [628, 46] on span "Save" at bounding box center [628, 44] width 11 height 7
click at [104, 32] on button "Inventory Counts" at bounding box center [114, 31] width 38 height 6
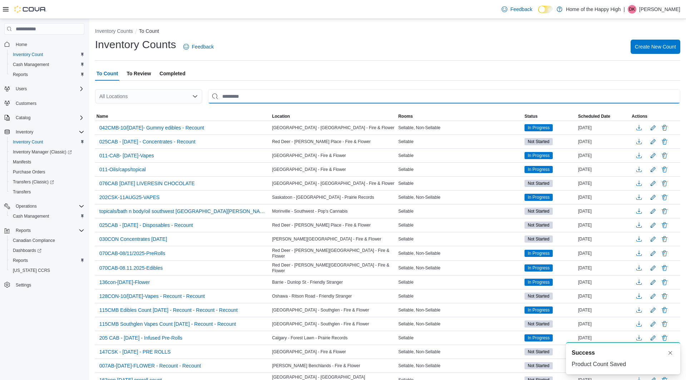
click at [245, 93] on input "This is a search bar. After typing your query, hit enter to filter the results …" at bounding box center [444, 96] width 472 height 14
type input "********"
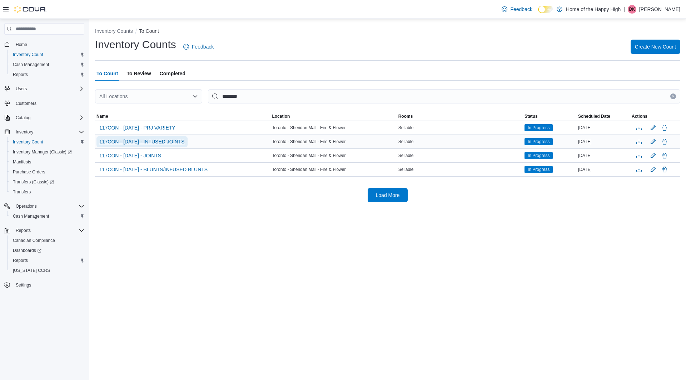
click at [165, 142] on span "117CON - [DATE] - INFUSED JOINTS" at bounding box center [141, 141] width 85 height 7
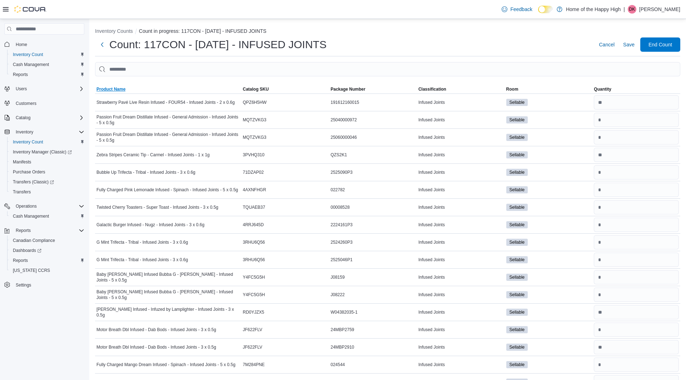
click at [119, 88] on span "Product Name" at bounding box center [110, 89] width 29 height 6
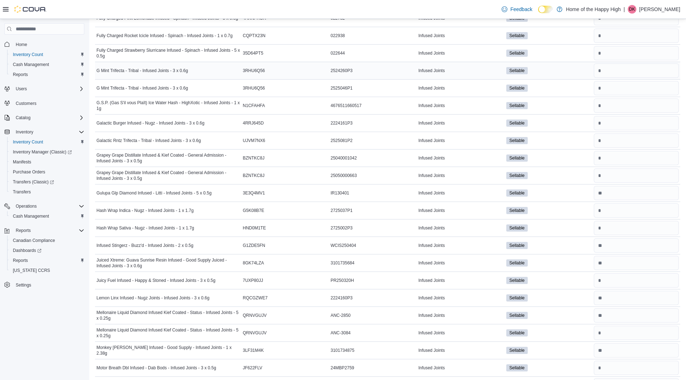
scroll to position [820, 0]
click at [613, 202] on input "number" at bounding box center [635, 209] width 85 height 14
type input "*"
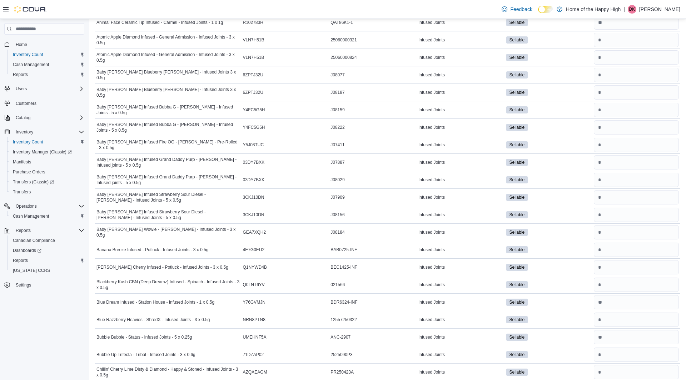
scroll to position [0, 0]
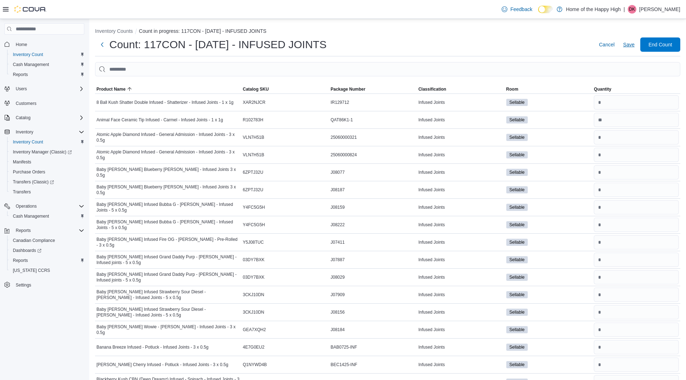
type input "*"
click at [629, 44] on span "Save" at bounding box center [628, 44] width 11 height 7
click at [631, 46] on span "Save" at bounding box center [628, 44] width 11 height 7
click at [126, 32] on button "Inventory Counts" at bounding box center [114, 31] width 38 height 6
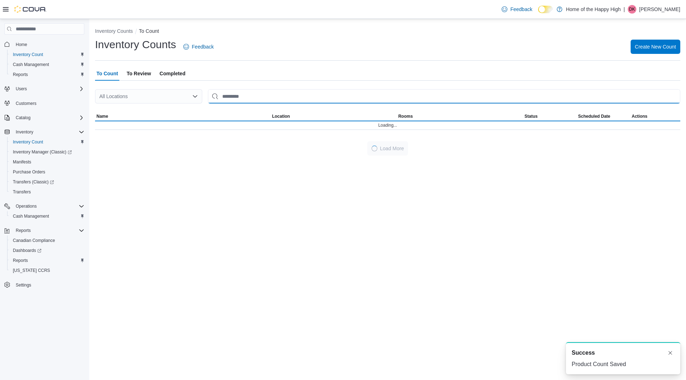
click at [321, 99] on input "This is a search bar. After typing your query, hit enter to filter the results …" at bounding box center [444, 96] width 472 height 14
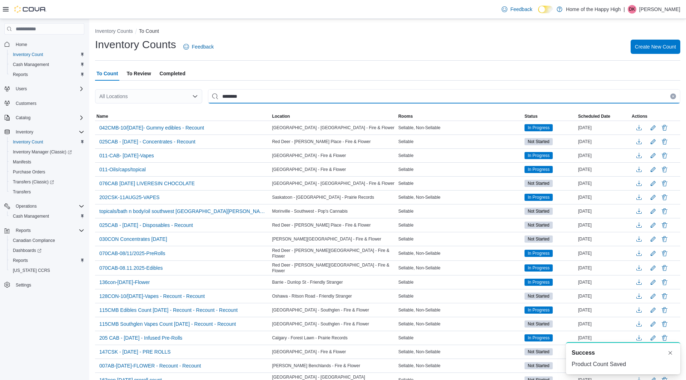
type input "********"
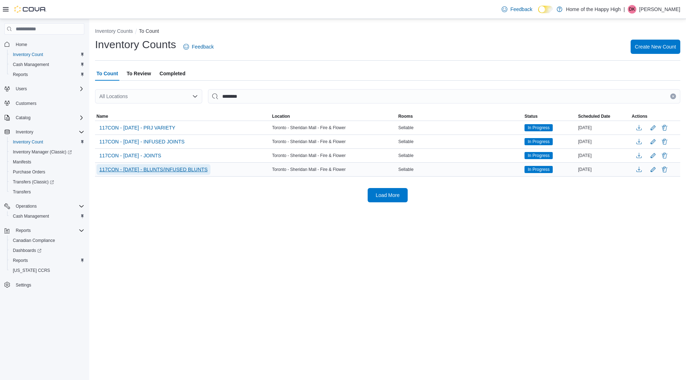
click at [164, 166] on span "117CON - [DATE] - BLUNTS/INFUSED BLUNTS" at bounding box center [153, 169] width 108 height 7
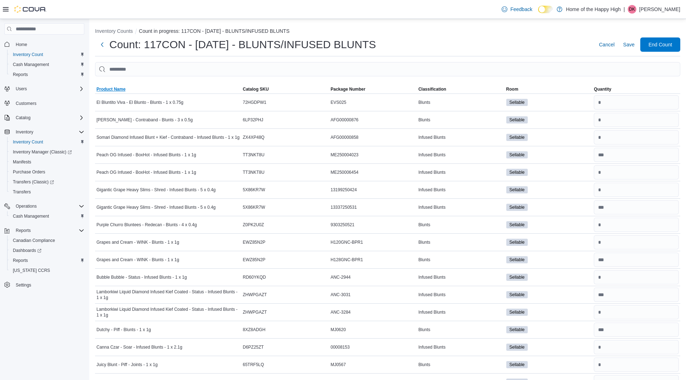
click at [107, 93] on span "Product Name" at bounding box center [168, 89] width 146 height 9
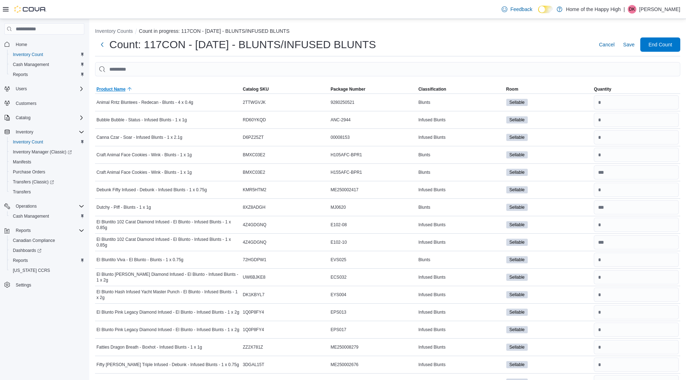
scroll to position [256, 0]
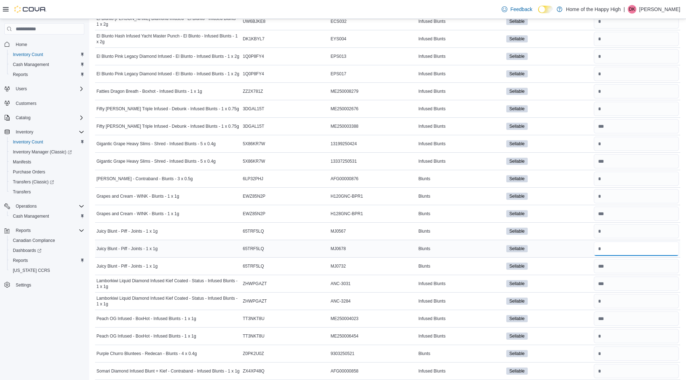
click at [632, 246] on input "number" at bounding box center [635, 249] width 85 height 14
type input "*"
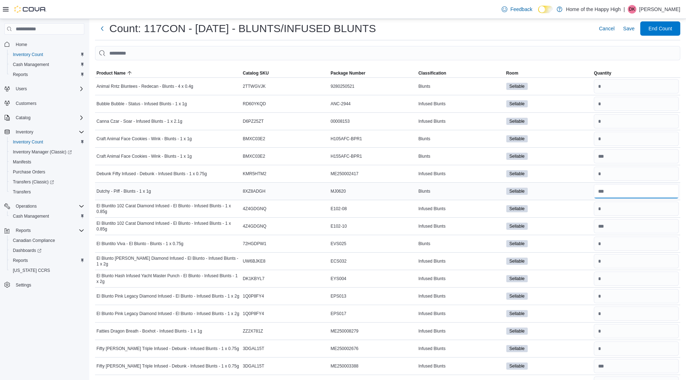
click at [624, 191] on input "number" at bounding box center [635, 191] width 85 height 14
click at [102, 32] on button "Next" at bounding box center [102, 28] width 14 height 14
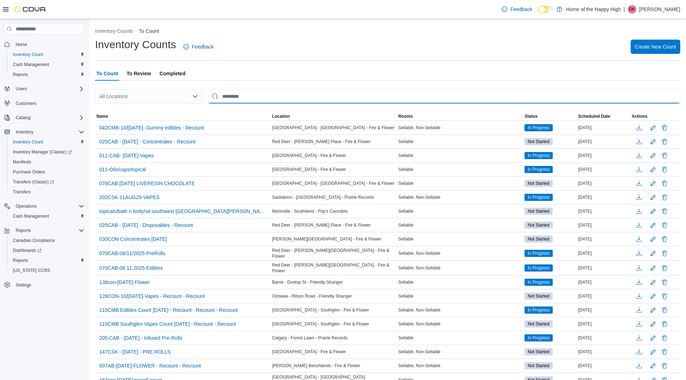
click at [312, 95] on input "This is a search bar. After typing your query, hit enter to filter the results …" at bounding box center [444, 96] width 472 height 14
type input "********"
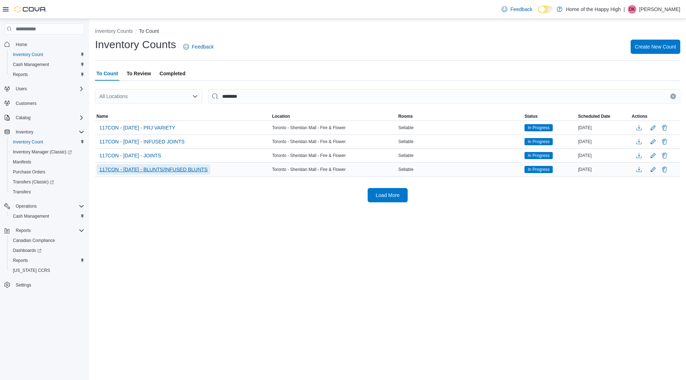
click at [182, 170] on span "117CON - [DATE] - BLUNTS/INFUSED BLUNTS" at bounding box center [153, 169] width 108 height 7
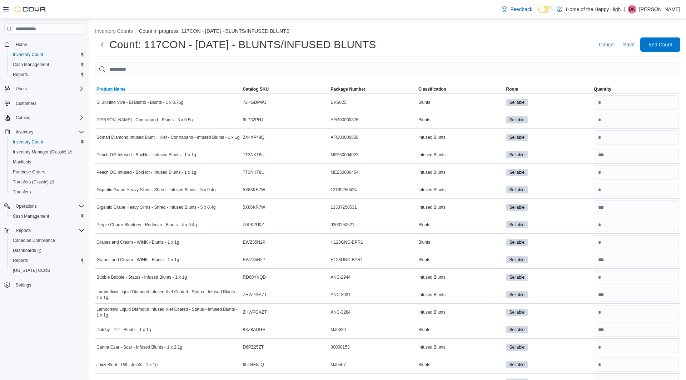
click at [123, 89] on span "Product Name" at bounding box center [110, 89] width 29 height 6
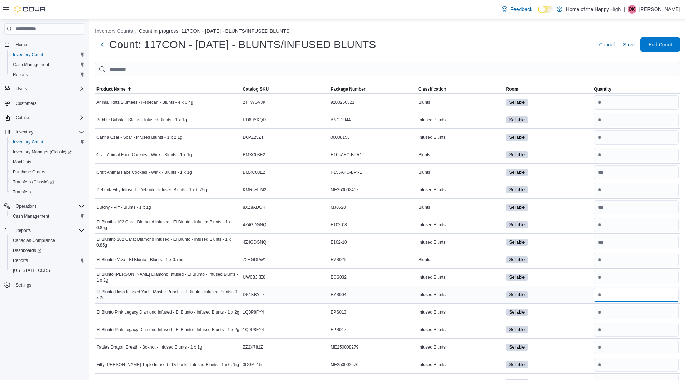
click at [648, 294] on input "number" at bounding box center [635, 295] width 85 height 14
type input "*"
click at [642, 210] on input "number" at bounding box center [635, 207] width 85 height 14
type input "**"
click at [643, 156] on input "number" at bounding box center [635, 155] width 85 height 14
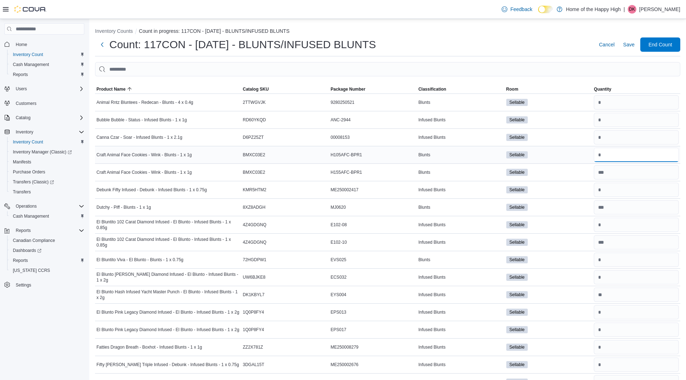
type input "*"
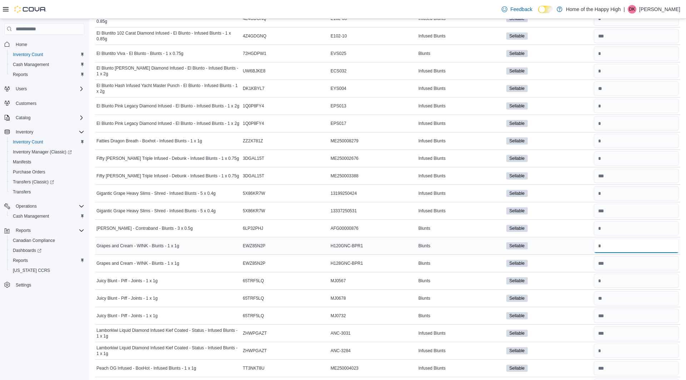
click at [650, 245] on input "number" at bounding box center [635, 246] width 85 height 14
type input "*"
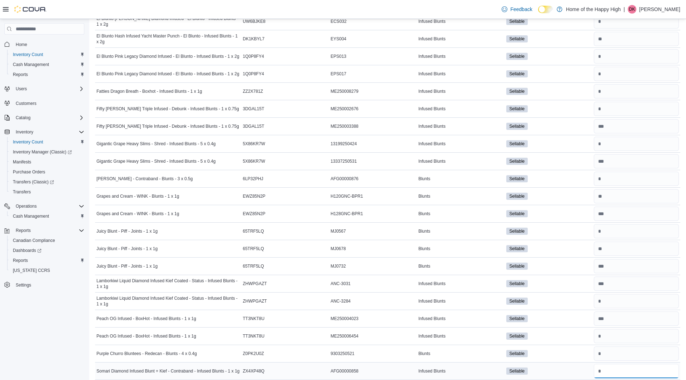
click at [628, 367] on input "number" at bounding box center [635, 371] width 85 height 14
type input "*"
click at [625, 175] on input "number" at bounding box center [635, 179] width 85 height 14
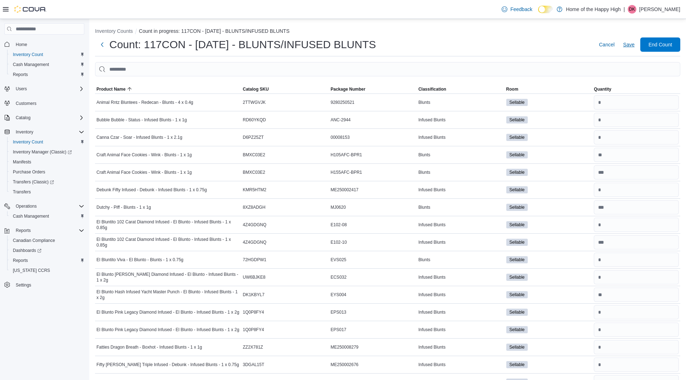
type input "*"
click at [632, 42] on span "Save" at bounding box center [628, 44] width 11 height 7
click at [129, 29] on button "Inventory Counts" at bounding box center [114, 31] width 38 height 6
